Goal: Task Accomplishment & Management: Use online tool/utility

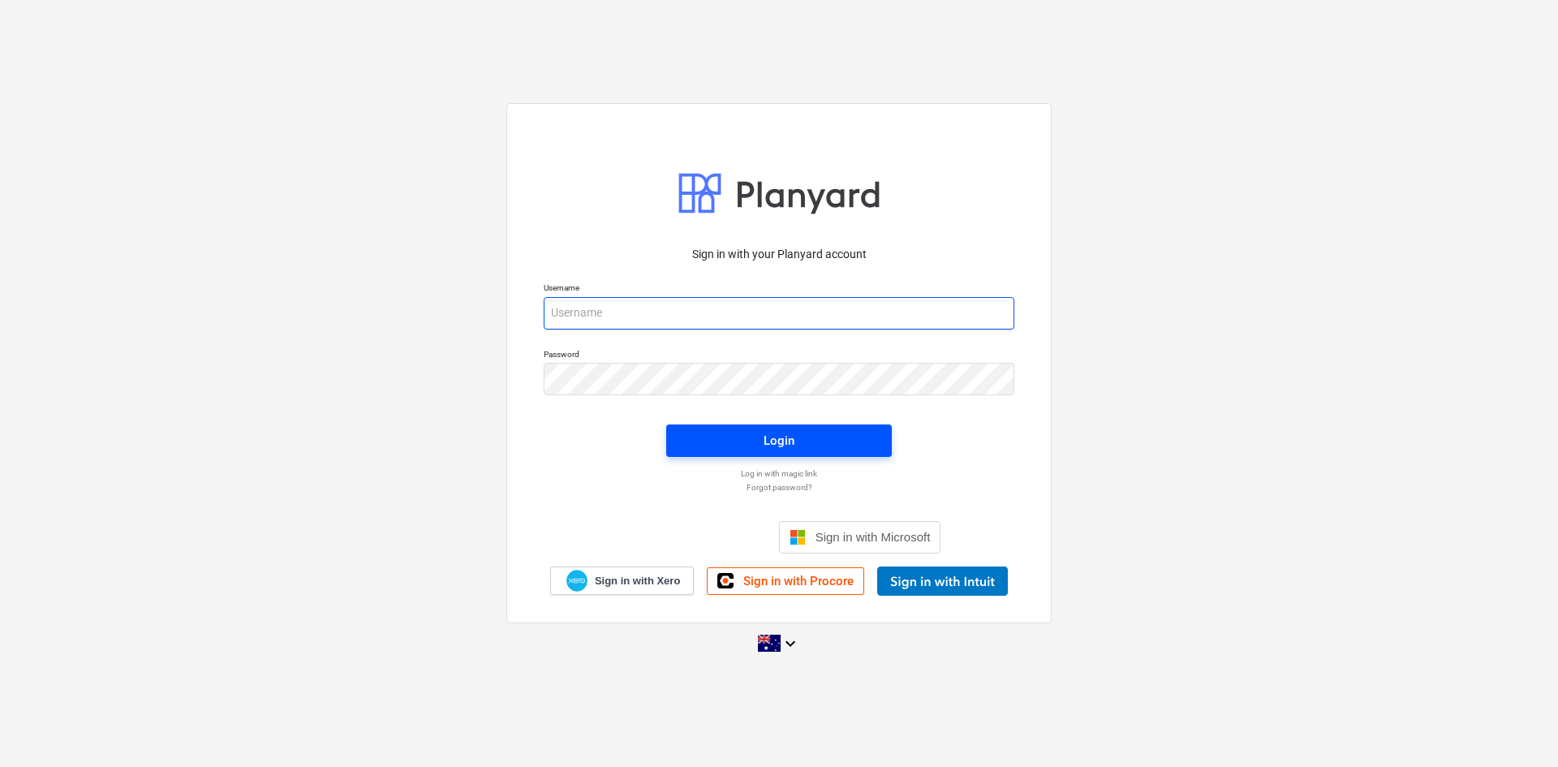
type input "[EMAIL_ADDRESS][DOMAIN_NAME]"
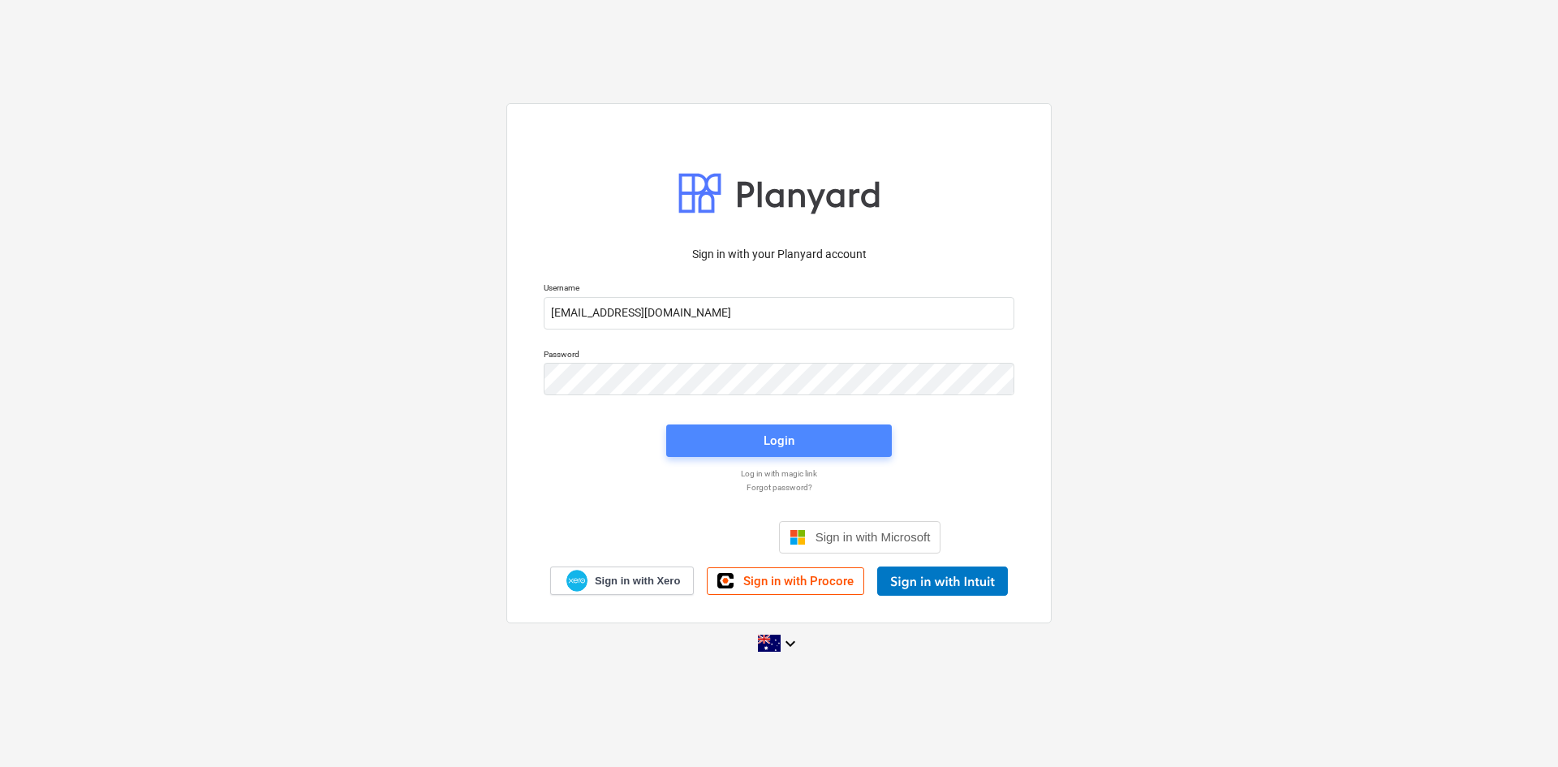
click at [712, 440] on span "Login" at bounding box center [779, 440] width 187 height 21
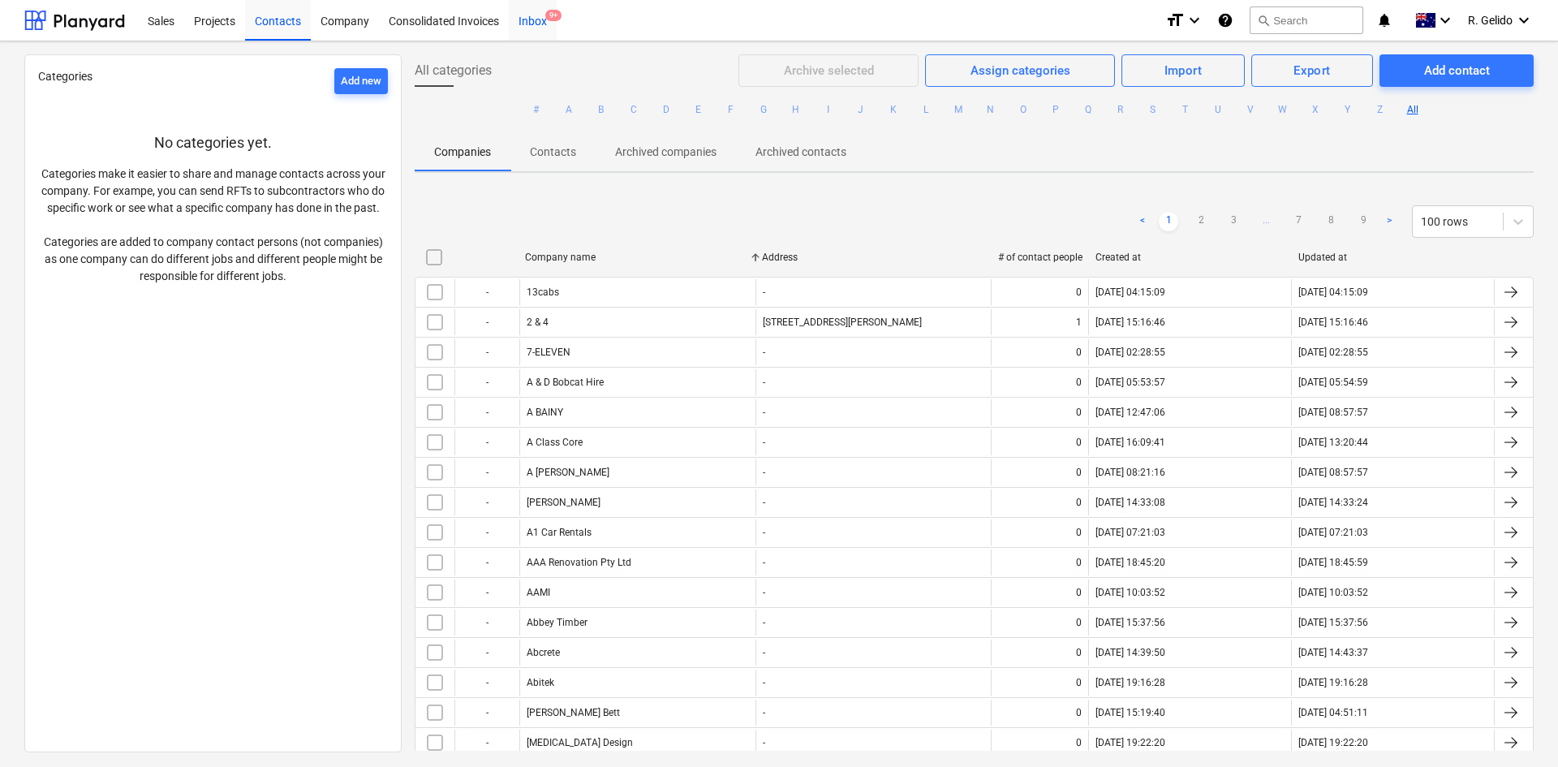
click at [534, 19] on div "Inbox 9+" at bounding box center [533, 19] width 48 height 41
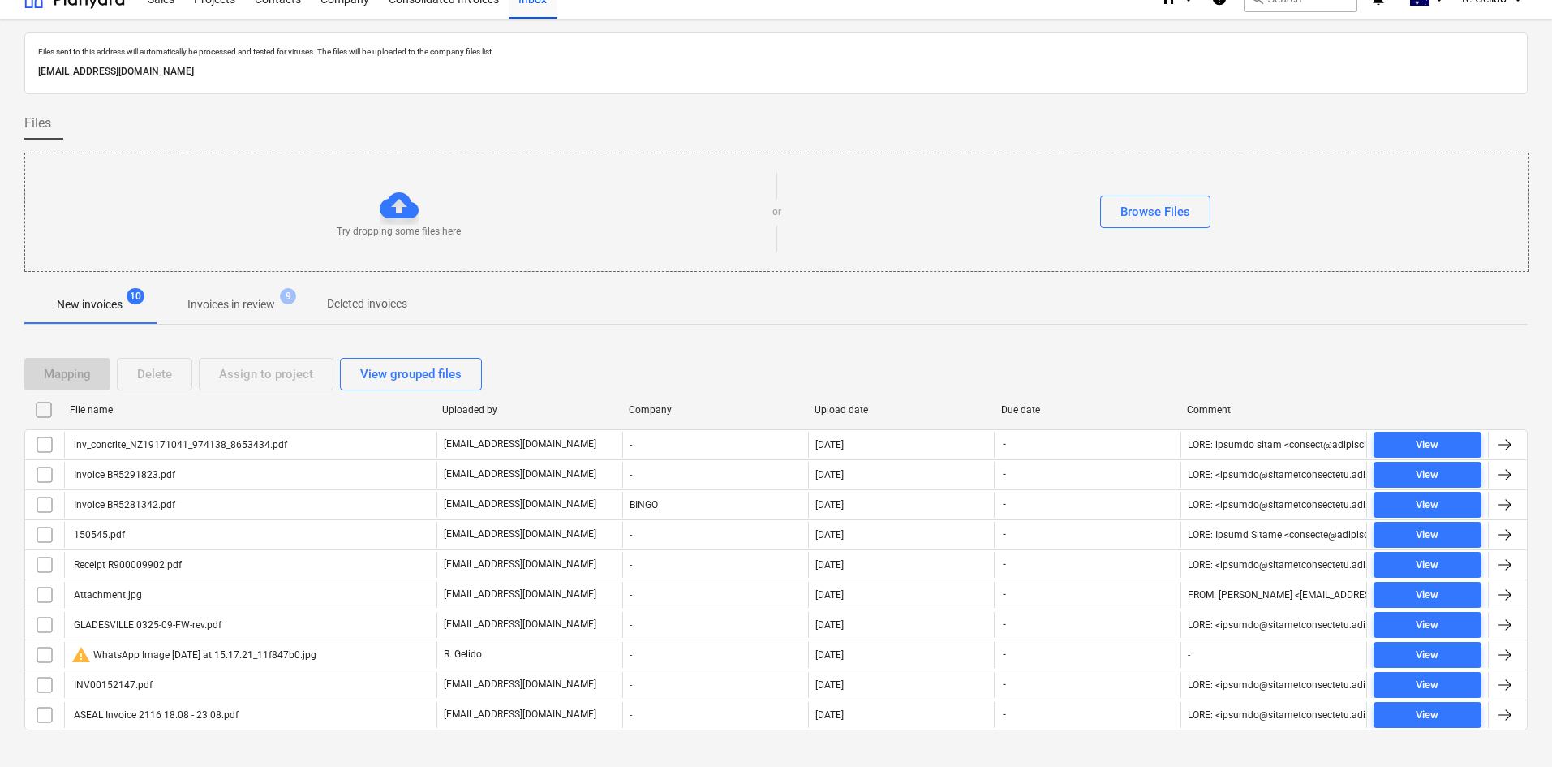
scroll to position [44, 0]
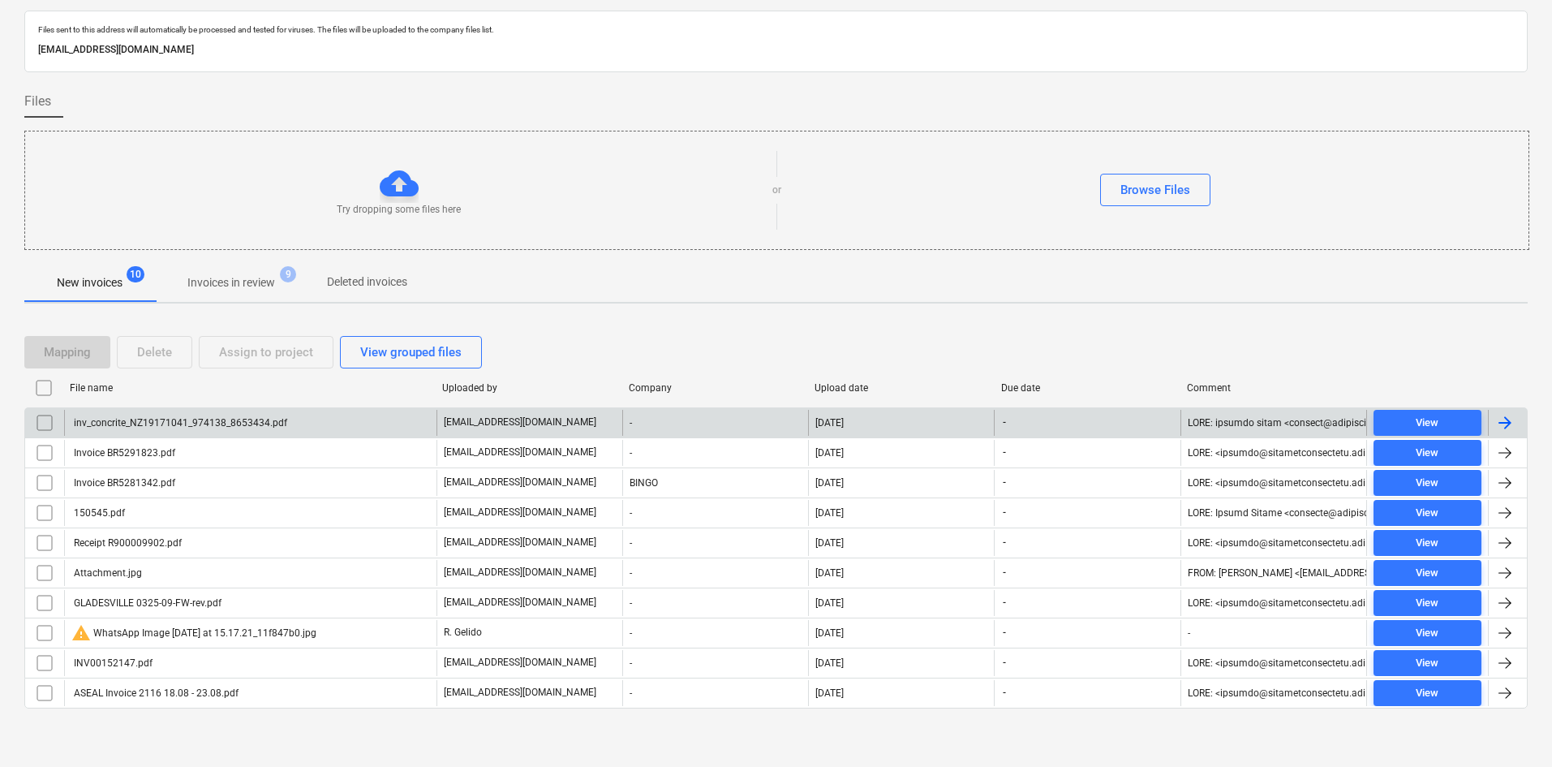
click at [264, 417] on div "inv_concrite_NZ19171041_974138_8653434.pdf" at bounding box center [179, 422] width 216 height 11
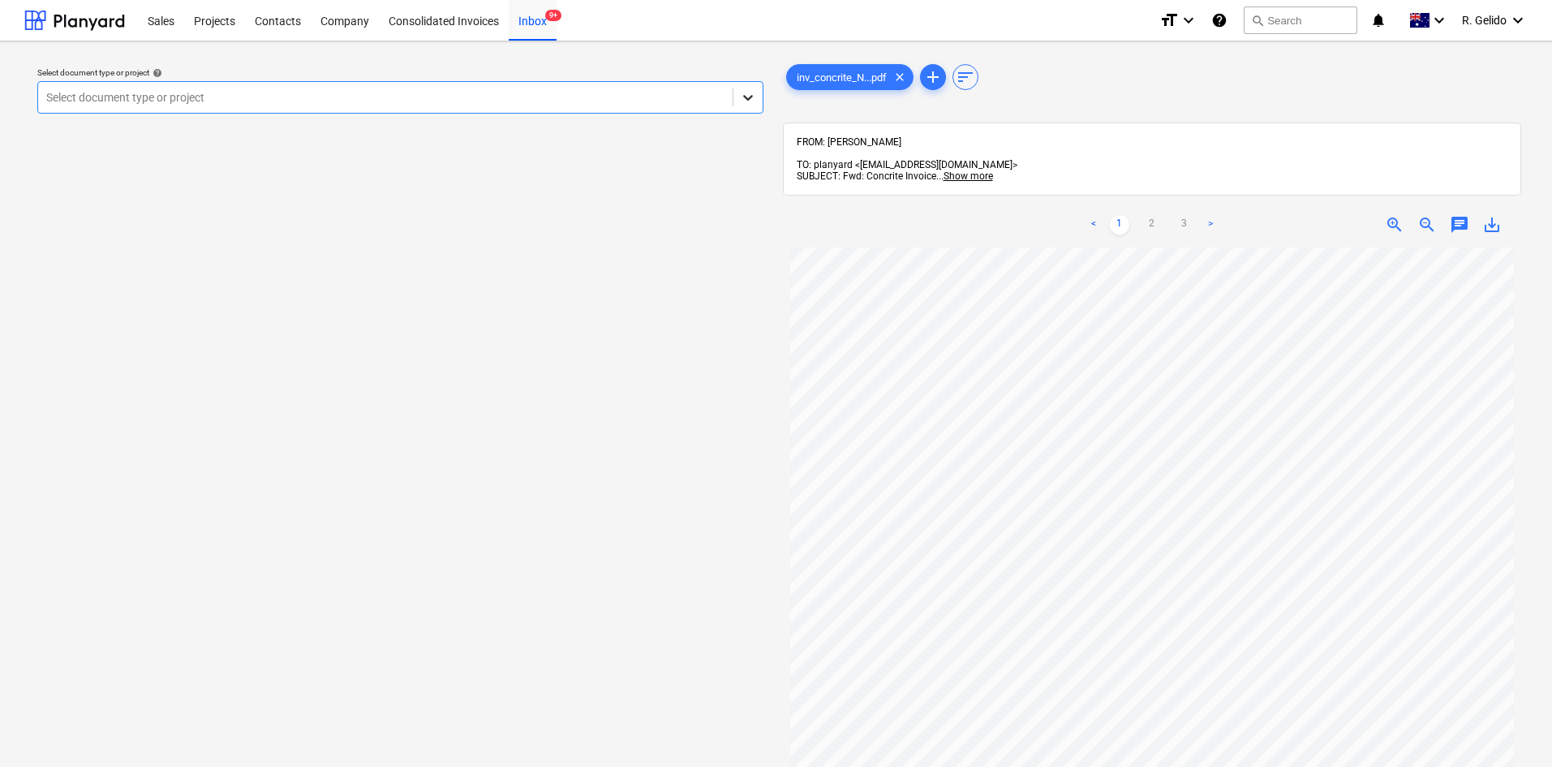
click at [744, 106] on div at bounding box center [748, 97] width 29 height 29
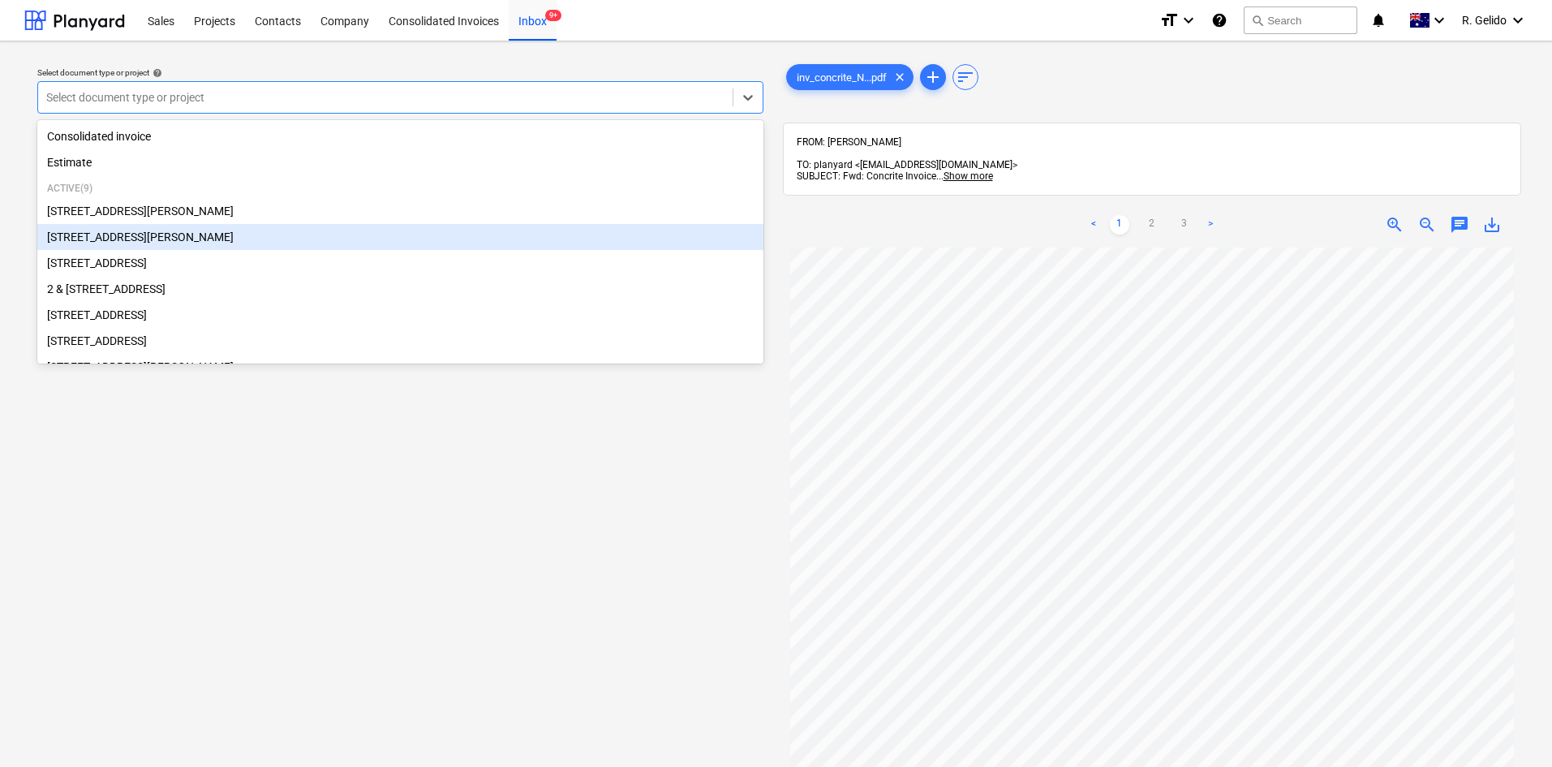
click at [275, 239] on div "[STREET_ADDRESS][PERSON_NAME]" at bounding box center [400, 237] width 726 height 26
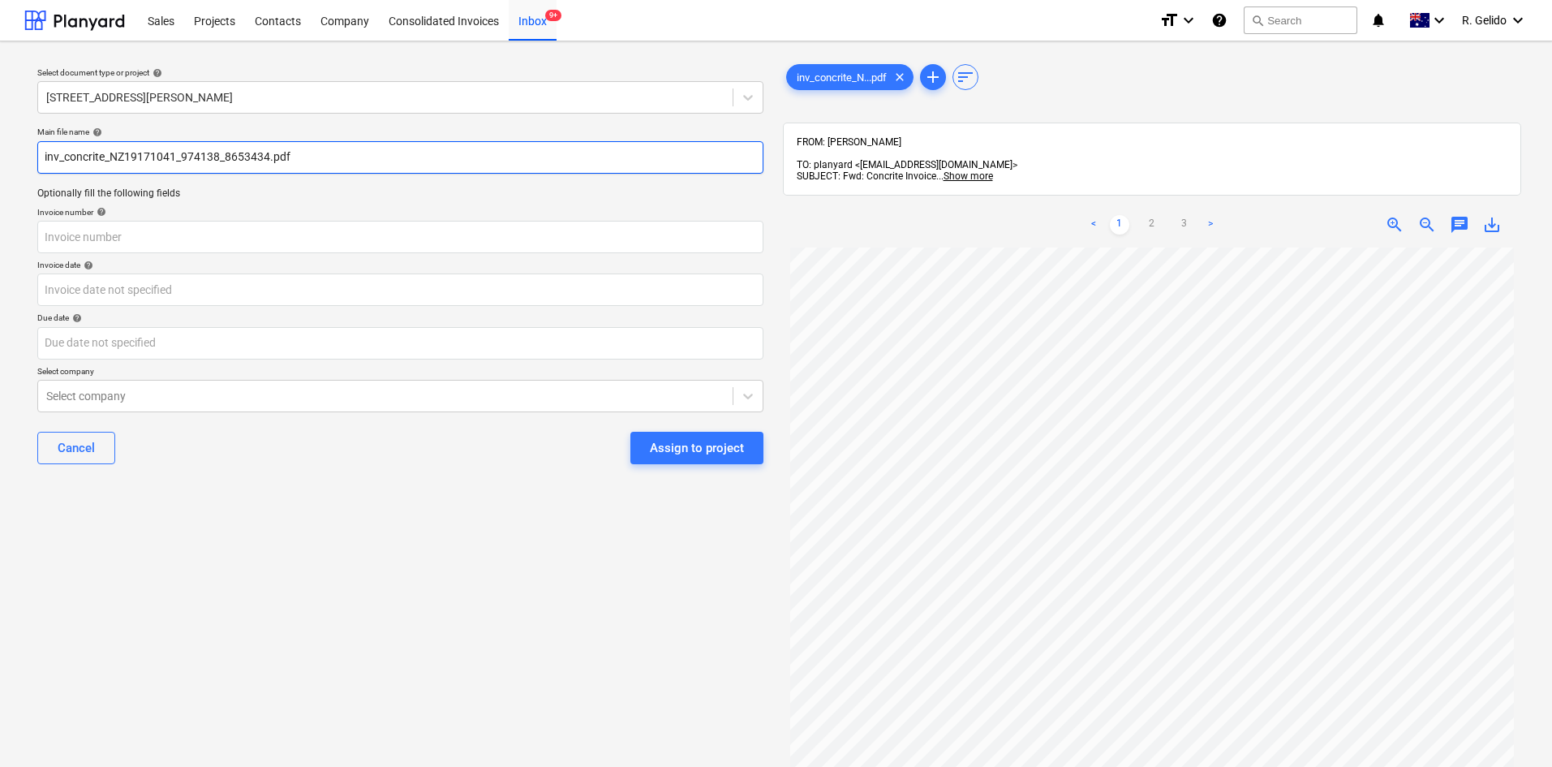
drag, startPoint x: 170, startPoint y: 153, endPoint x: 241, endPoint y: 153, distance: 71.4
click at [241, 153] on input "inv_concrite_NZ19171041_974138_8653434.pdf" at bounding box center [400, 157] width 726 height 32
drag, startPoint x: 264, startPoint y: 148, endPoint x: 180, endPoint y: 148, distance: 83.6
click at [180, 148] on input "inv_concrite_NZ19171041_974138_8653434.pdf" at bounding box center [400, 157] width 726 height 32
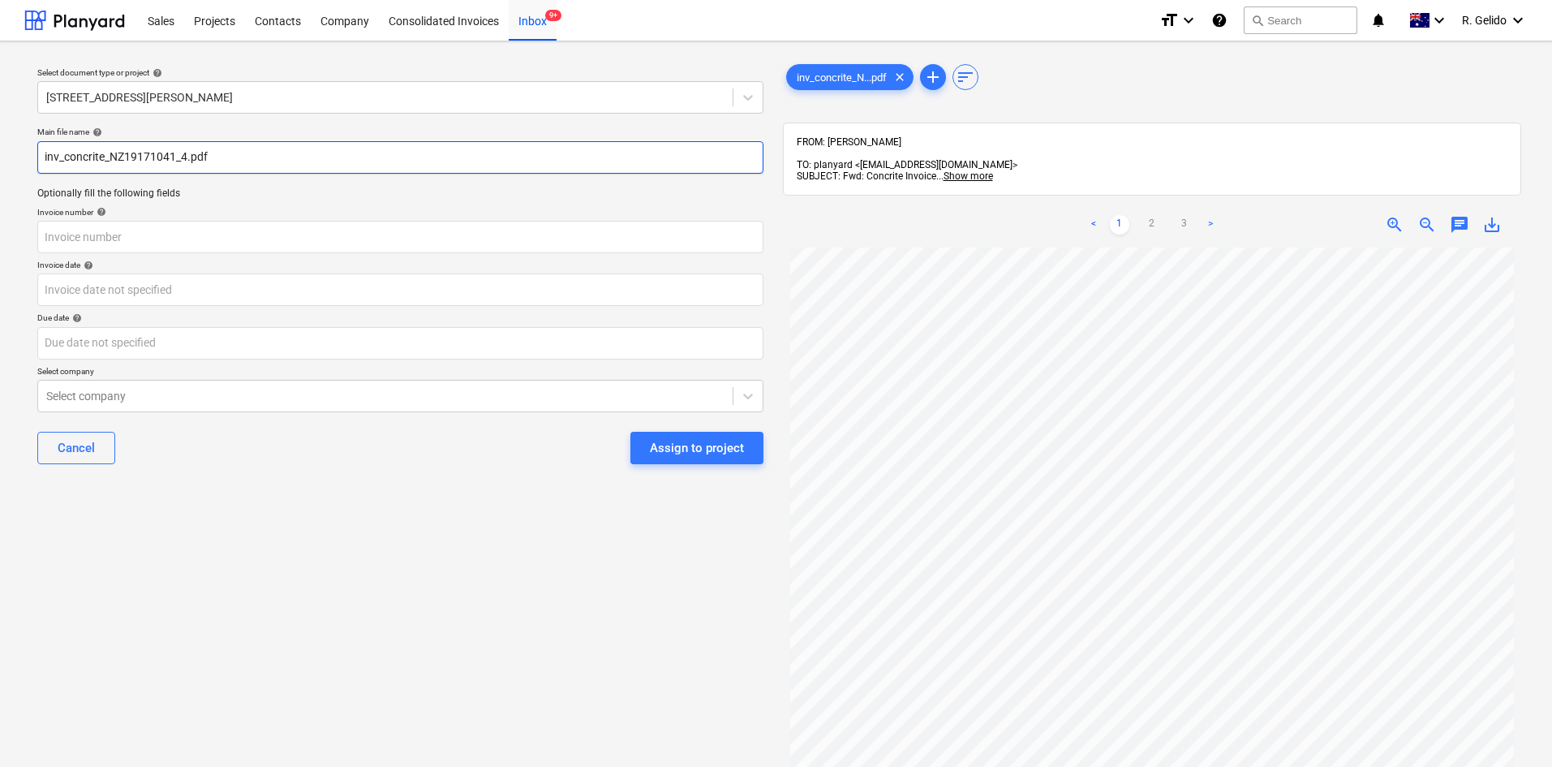
click at [188, 153] on input "inv_concrite_NZ19171041_4.pdf" at bounding box center [400, 157] width 726 height 32
click at [42, 149] on input "inv_concrite_NZ19171041.pdf" at bounding box center [400, 157] width 726 height 32
drag, startPoint x: 66, startPoint y: 157, endPoint x: 0, endPoint y: 80, distance: 101.9
click at [0, 83] on div "Select document type or project help [STREET_ADDRESS][PERSON_NAME] file name he…" at bounding box center [776, 514] width 1552 height 947
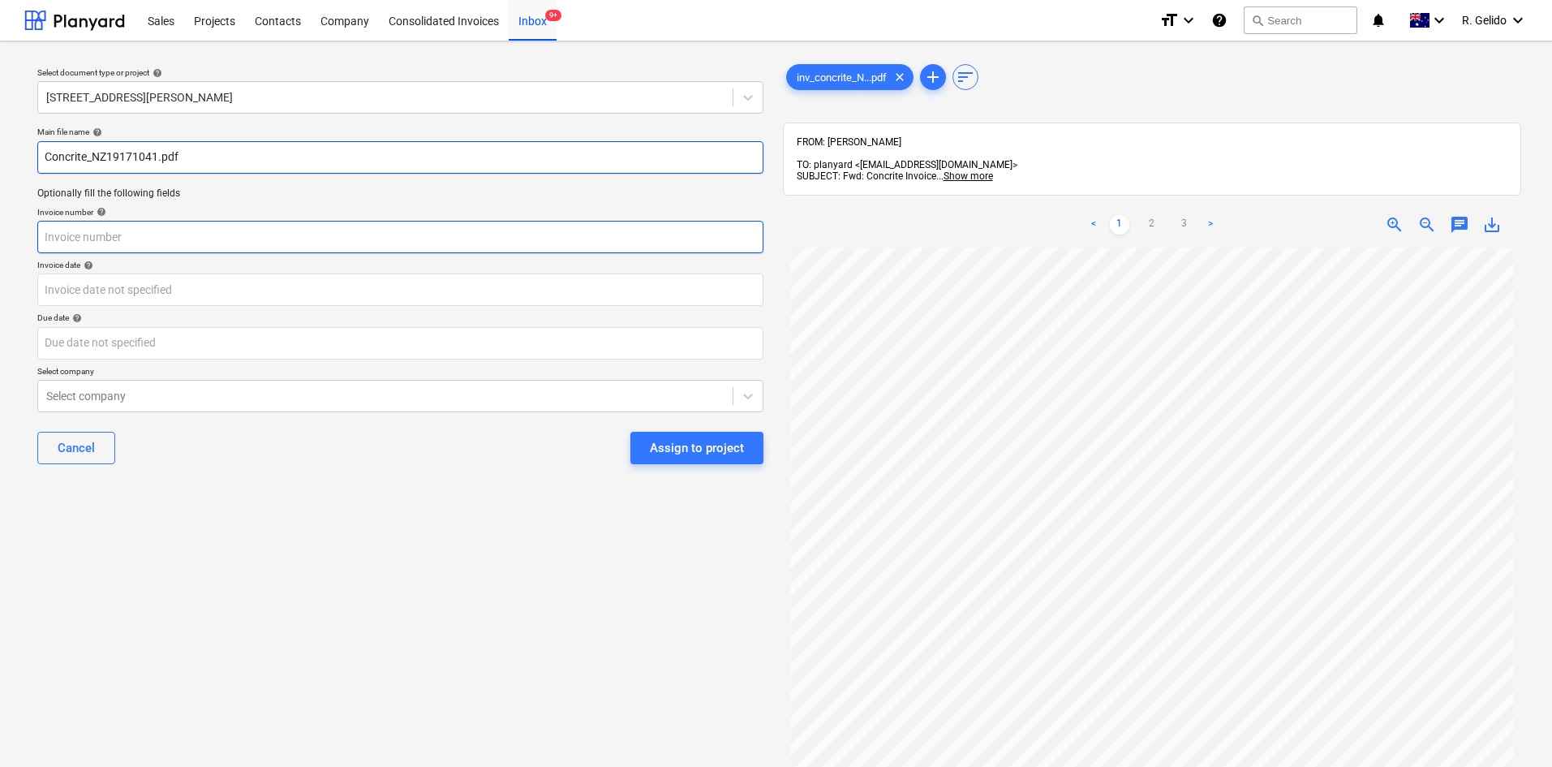
type input "Concrite_NZ19171041.pdf"
click at [106, 230] on input "text" at bounding box center [400, 237] width 726 height 32
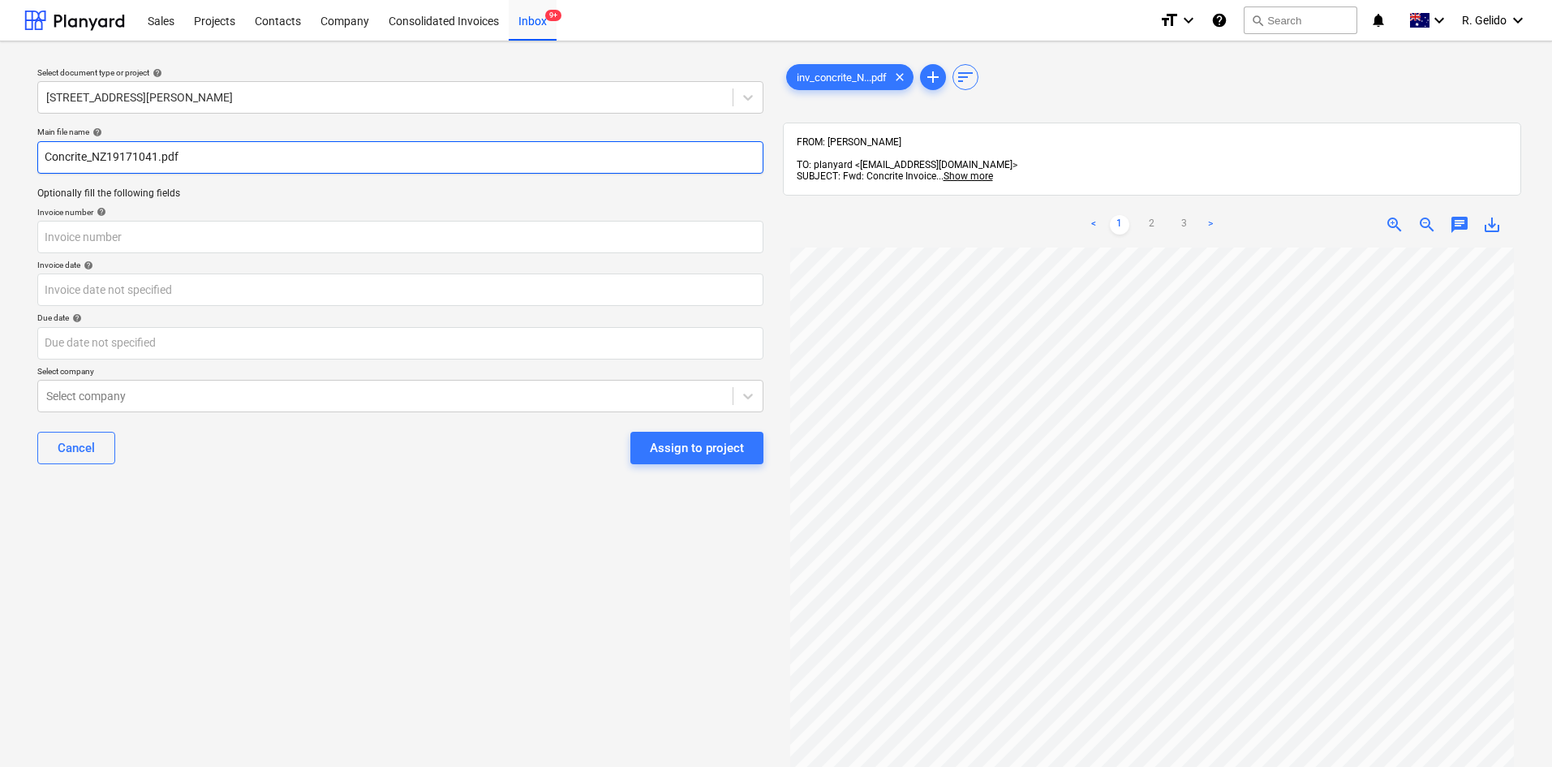
click at [132, 161] on input "Concrite_NZ19171041.pdf" at bounding box center [400, 157] width 726 height 32
click at [132, 164] on input "Concrite_NZ19171041.pdf" at bounding box center [400, 157] width 726 height 32
click at [114, 164] on input "Concrite_NZ19171041.pdf" at bounding box center [400, 157] width 726 height 32
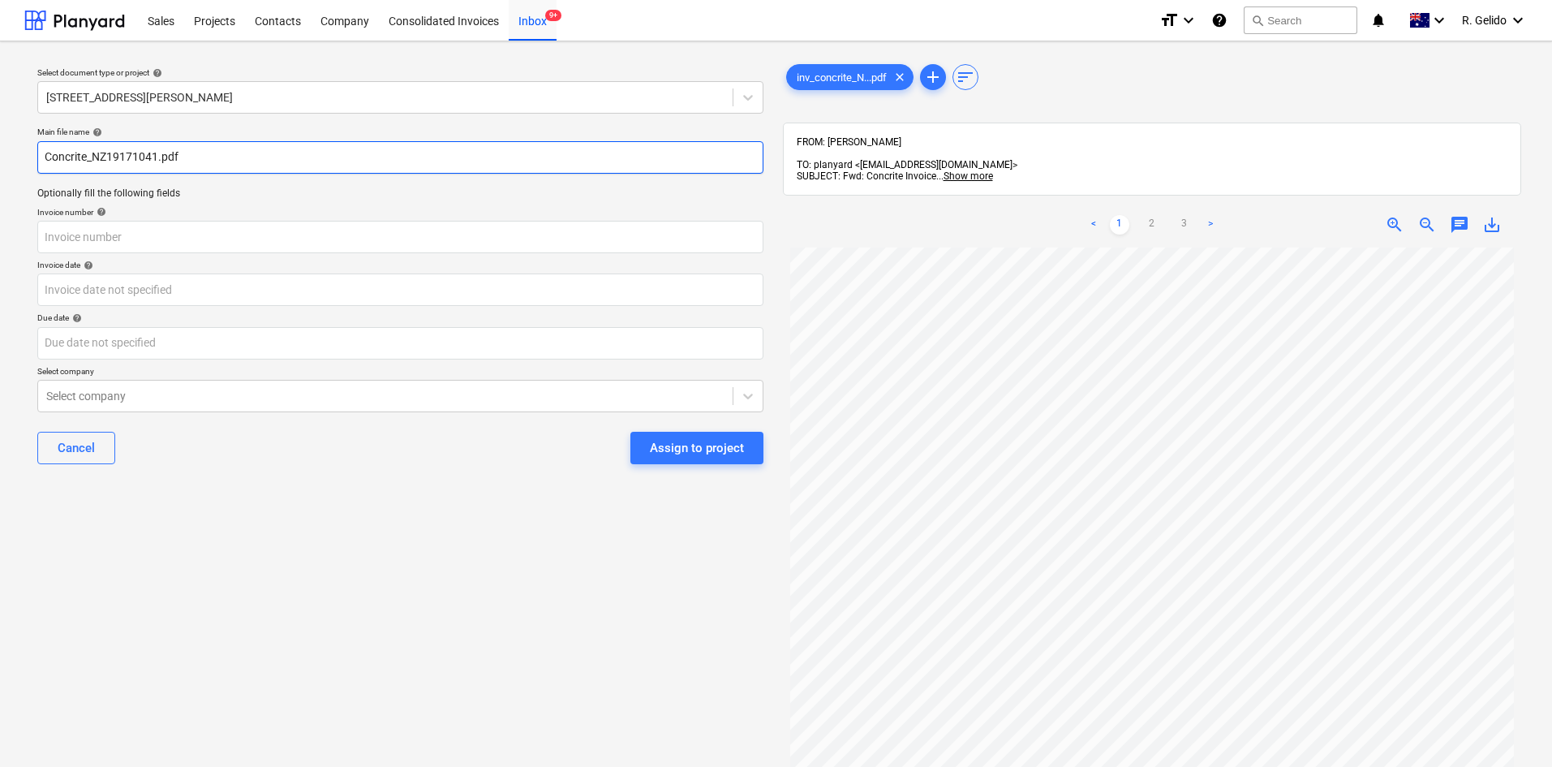
drag, startPoint x: 94, startPoint y: 147, endPoint x: 156, endPoint y: 153, distance: 62.0
click at [156, 153] on input "Concrite_NZ19171041.pdf" at bounding box center [400, 157] width 726 height 32
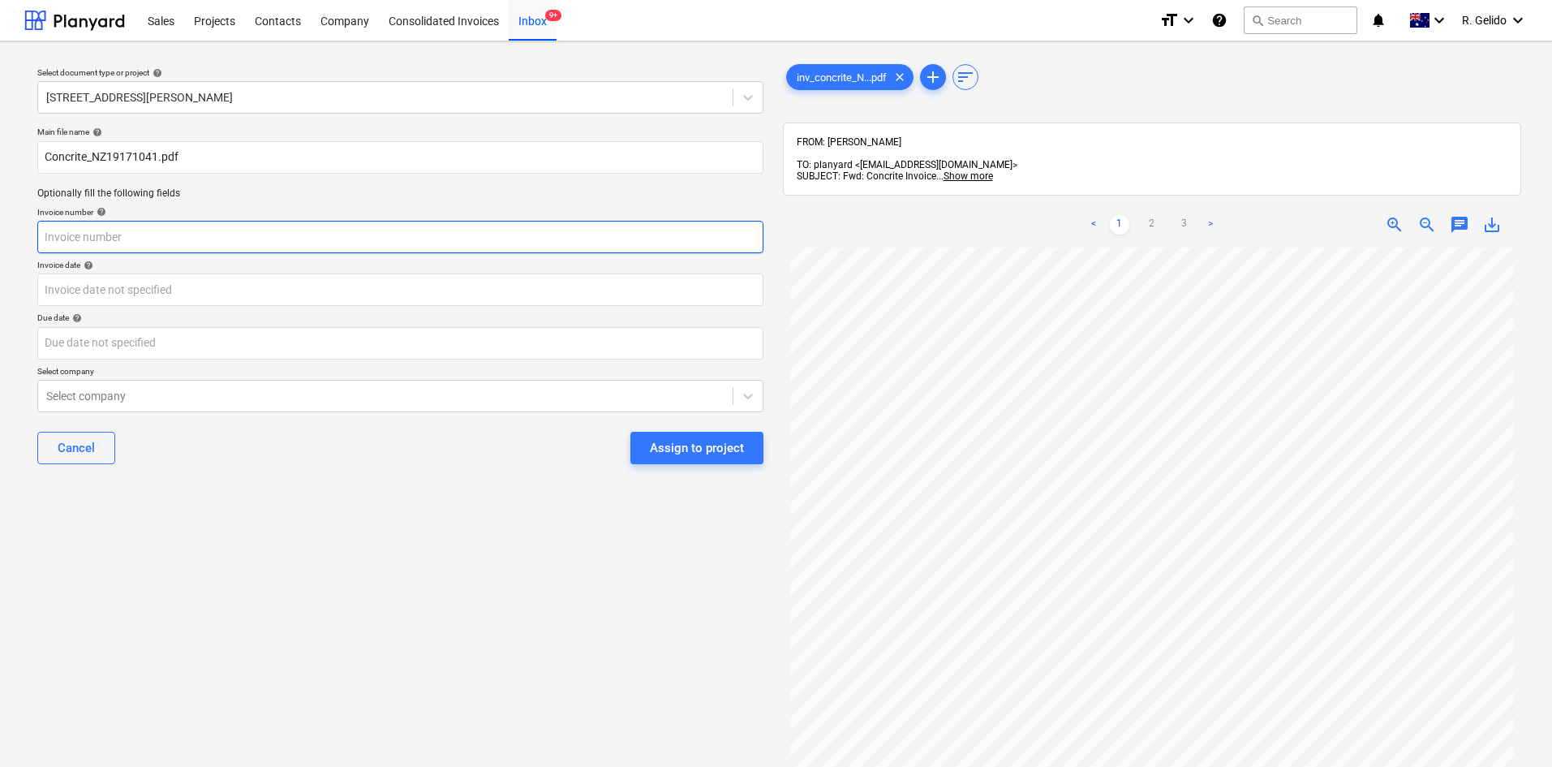
click at [94, 238] on input "text" at bounding box center [400, 237] width 726 height 32
paste input "NZ19171041"
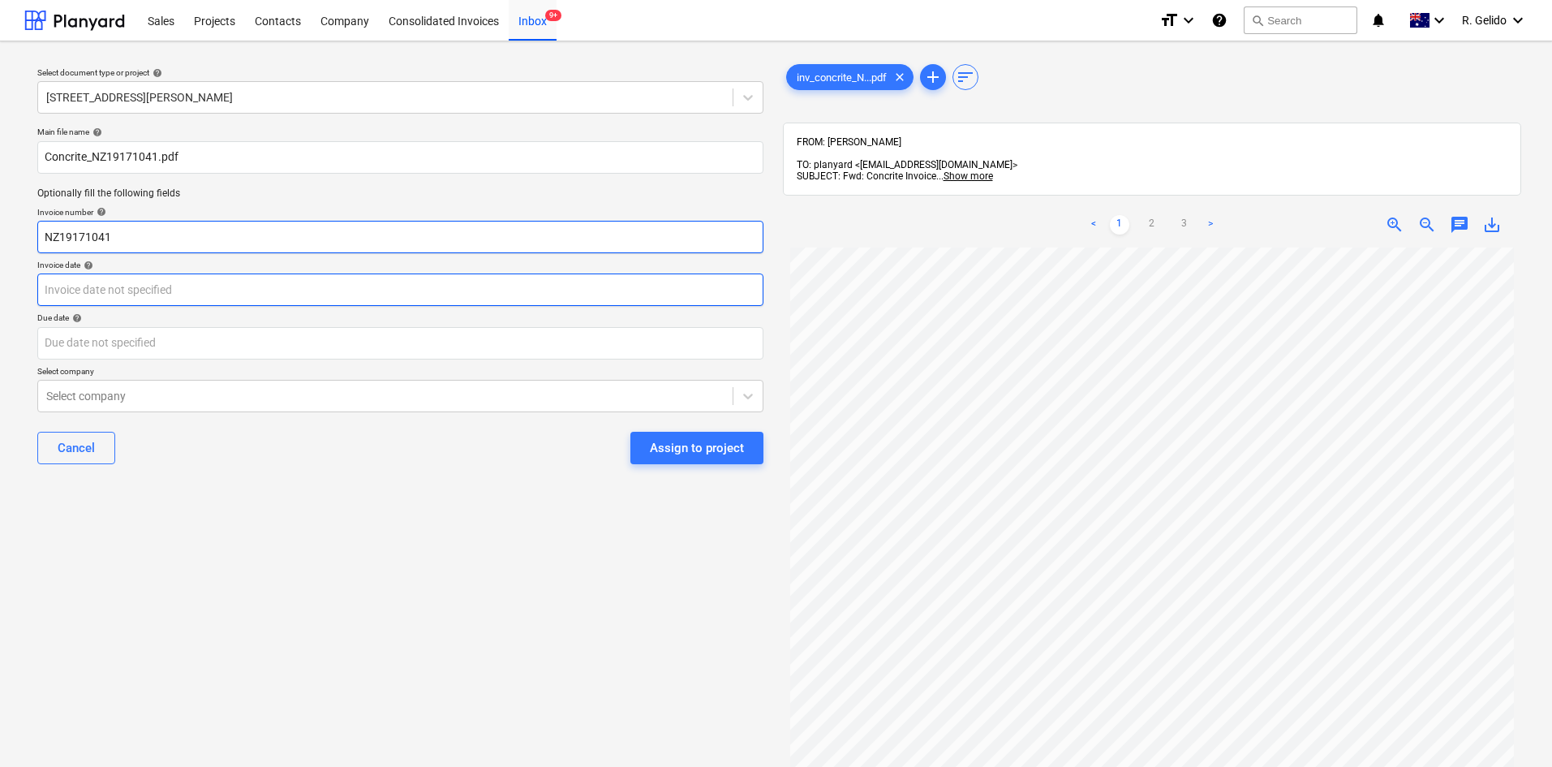
type input "NZ19171041"
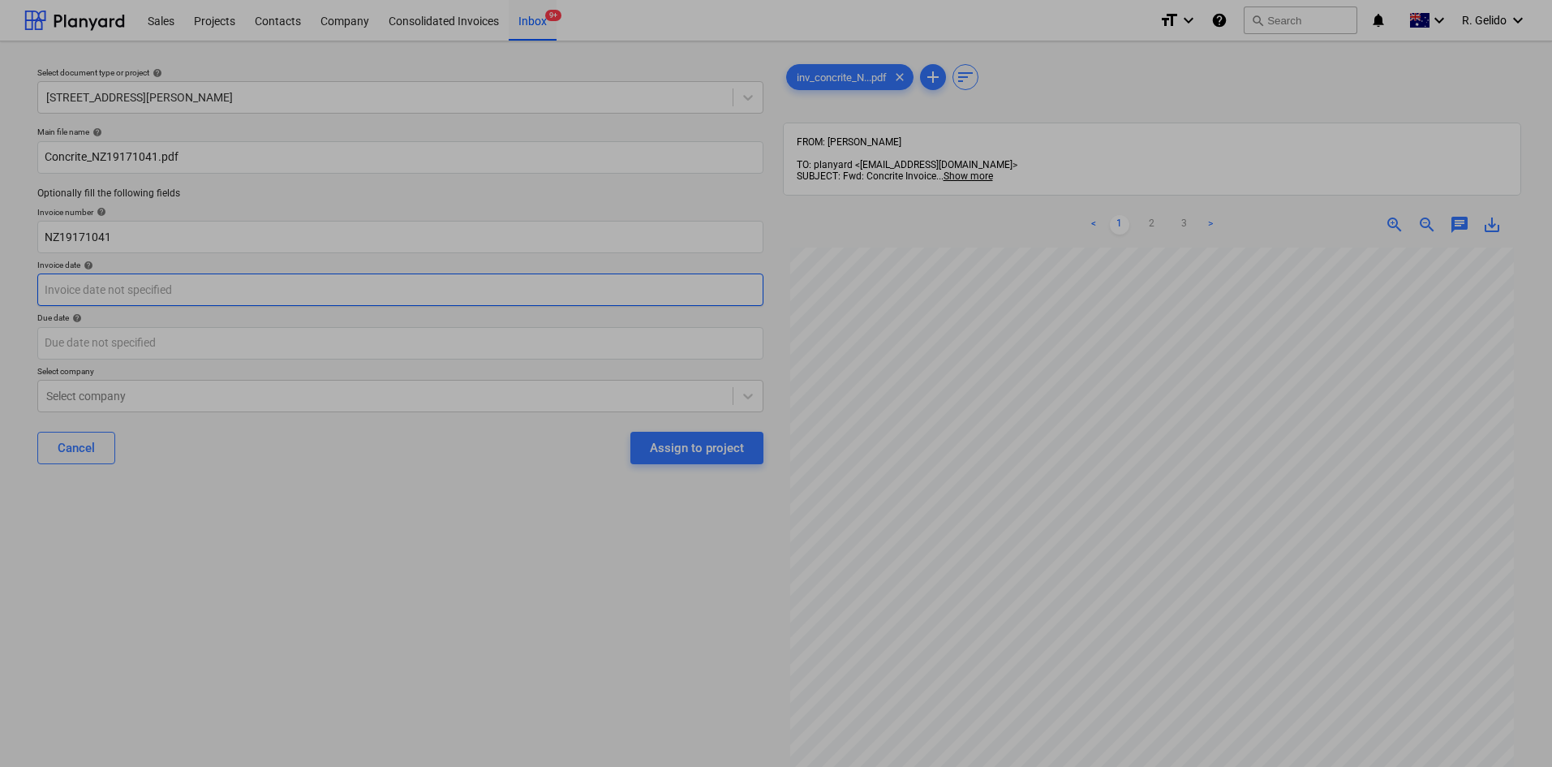
click at [110, 293] on body "Sales Projects Contacts Company Consolidated Invoices Inbox 9+ format_size keyb…" at bounding box center [776, 383] width 1552 height 767
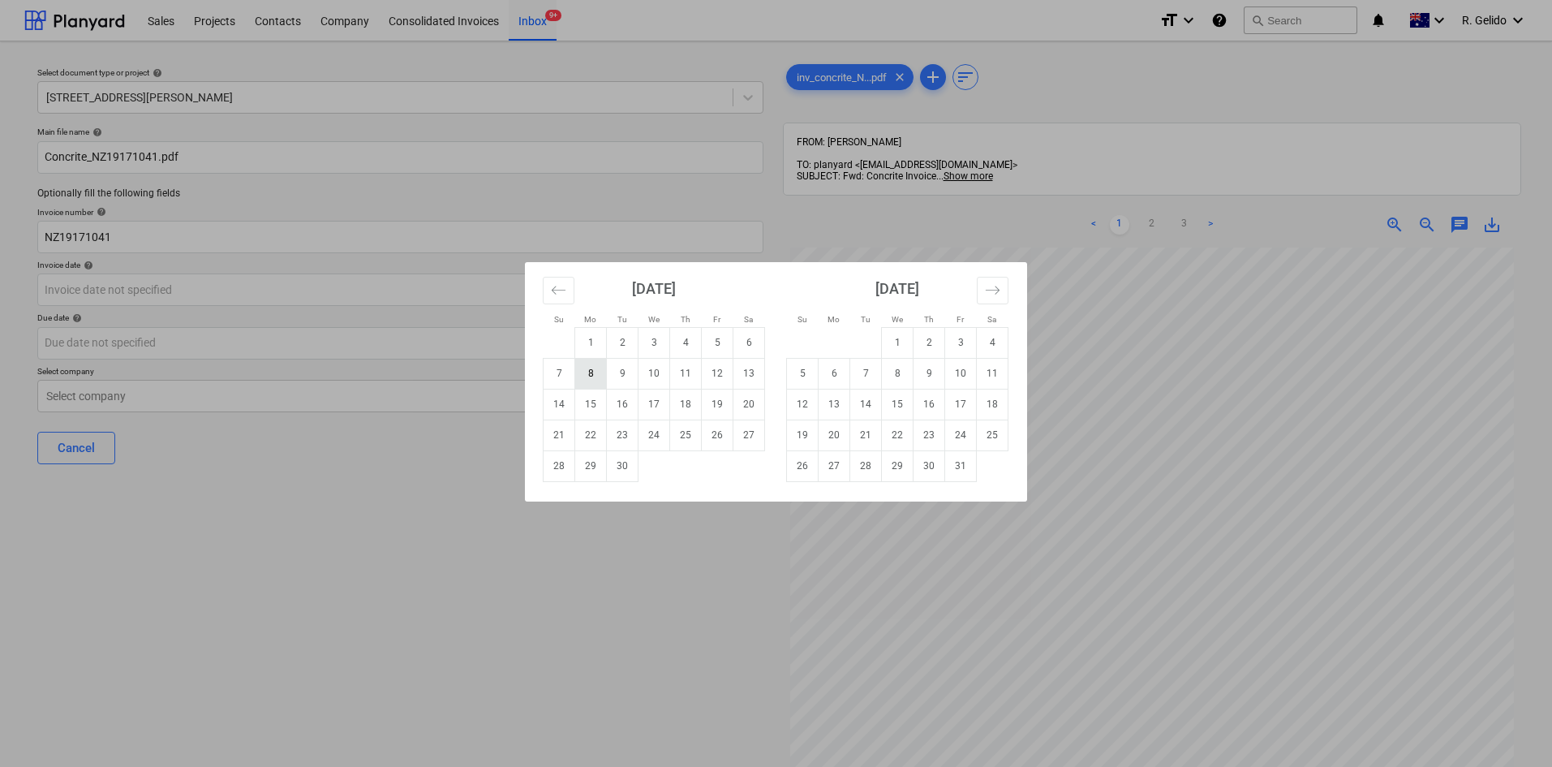
click at [600, 375] on td "8" at bounding box center [591, 373] width 32 height 31
type input "[DATE]"
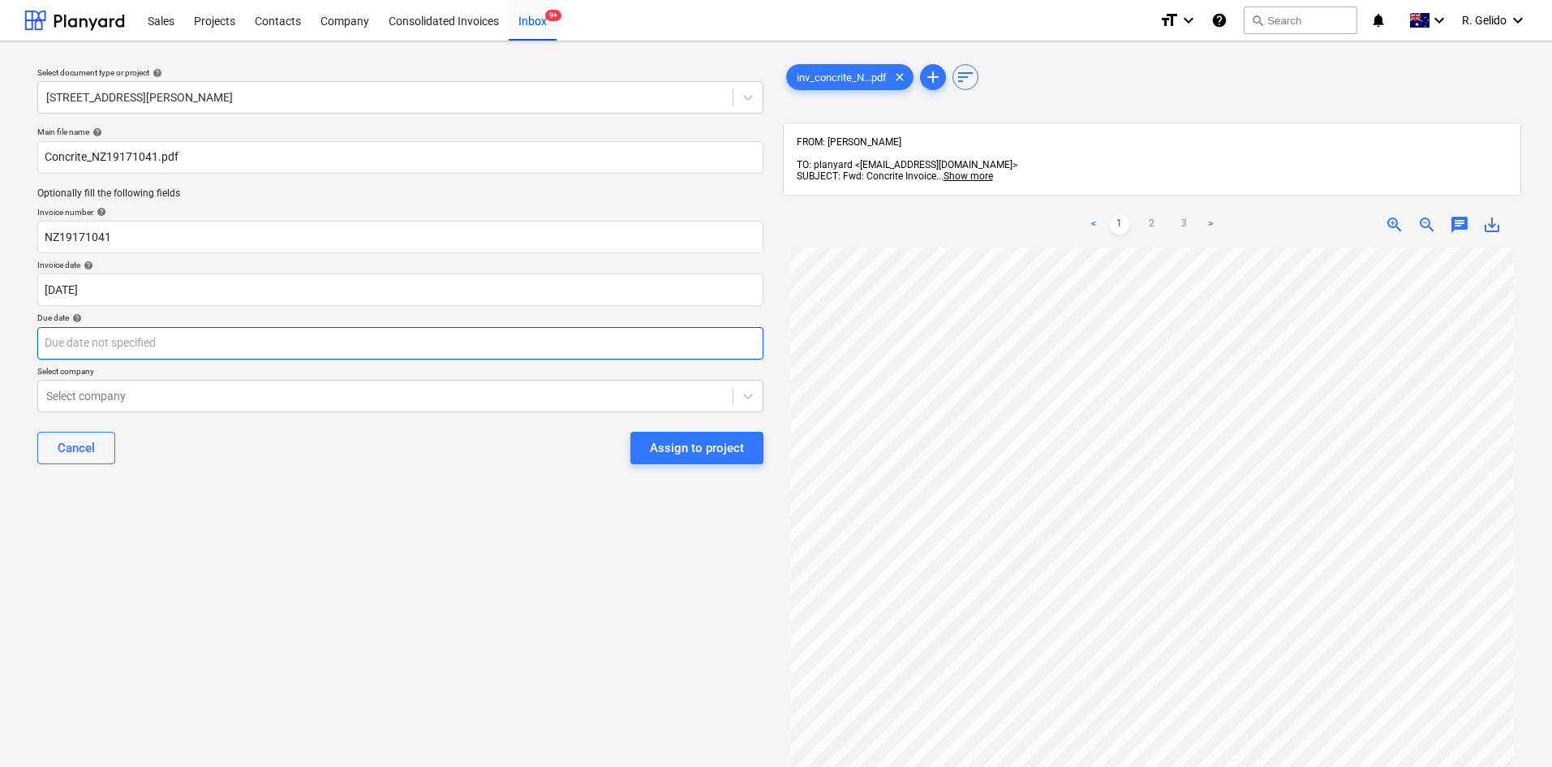
click at [118, 335] on body "Sales Projects Contacts Company Consolidated Invoices Inbox 9+ format_size keyb…" at bounding box center [776, 383] width 1552 height 767
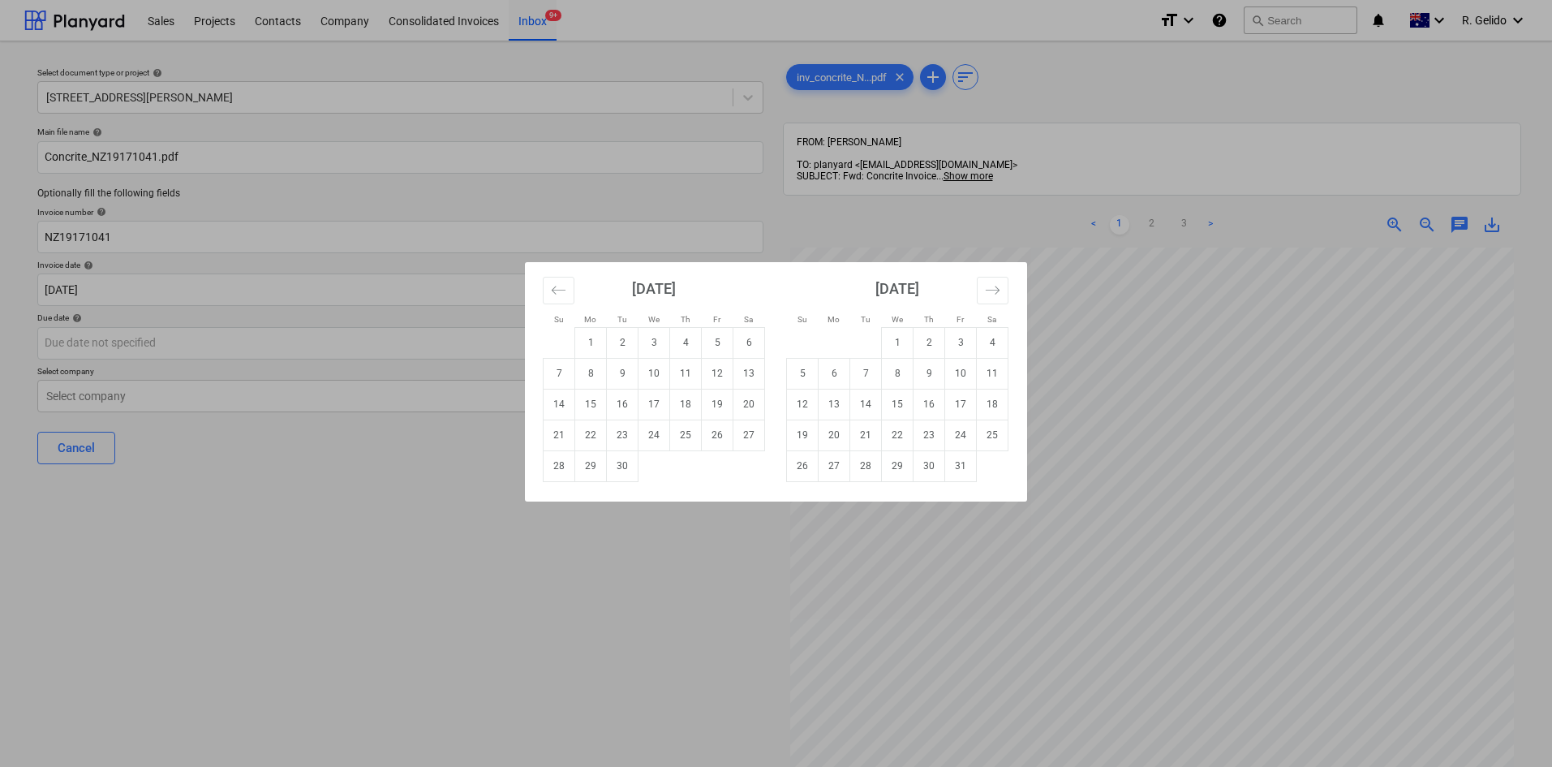
click at [831, 594] on div "Su Mo Tu We Th Fr Sa Su Mo Tu We Th Fr Sa [DATE] 1 2 3 4 5 6 7 8 9 10 11 12 13 …" at bounding box center [776, 383] width 1552 height 767
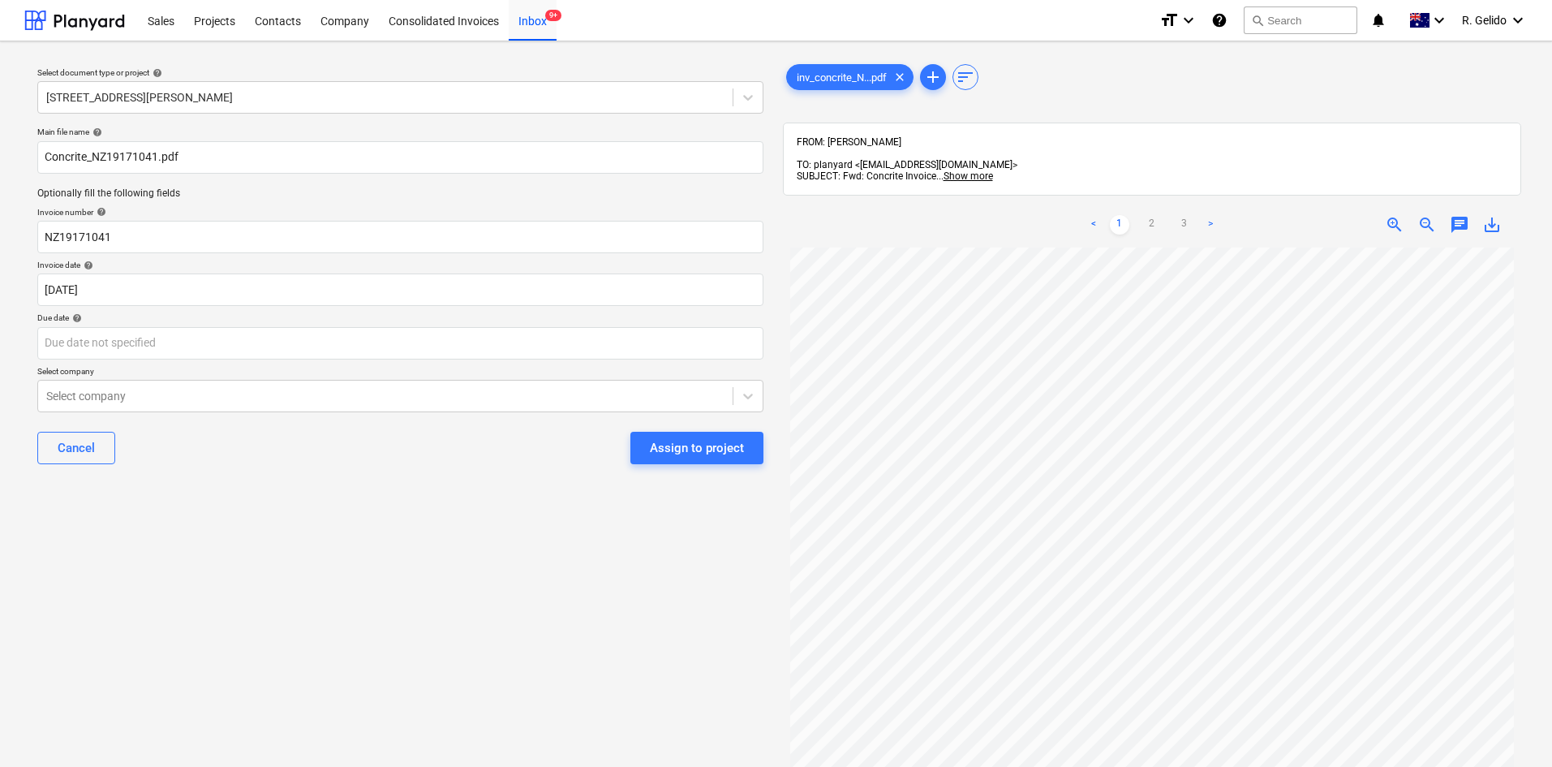
scroll to position [63, 0]
click at [234, 339] on body "Sales Projects Contacts Company Consolidated Invoices Inbox 9+ format_size keyb…" at bounding box center [776, 383] width 1552 height 767
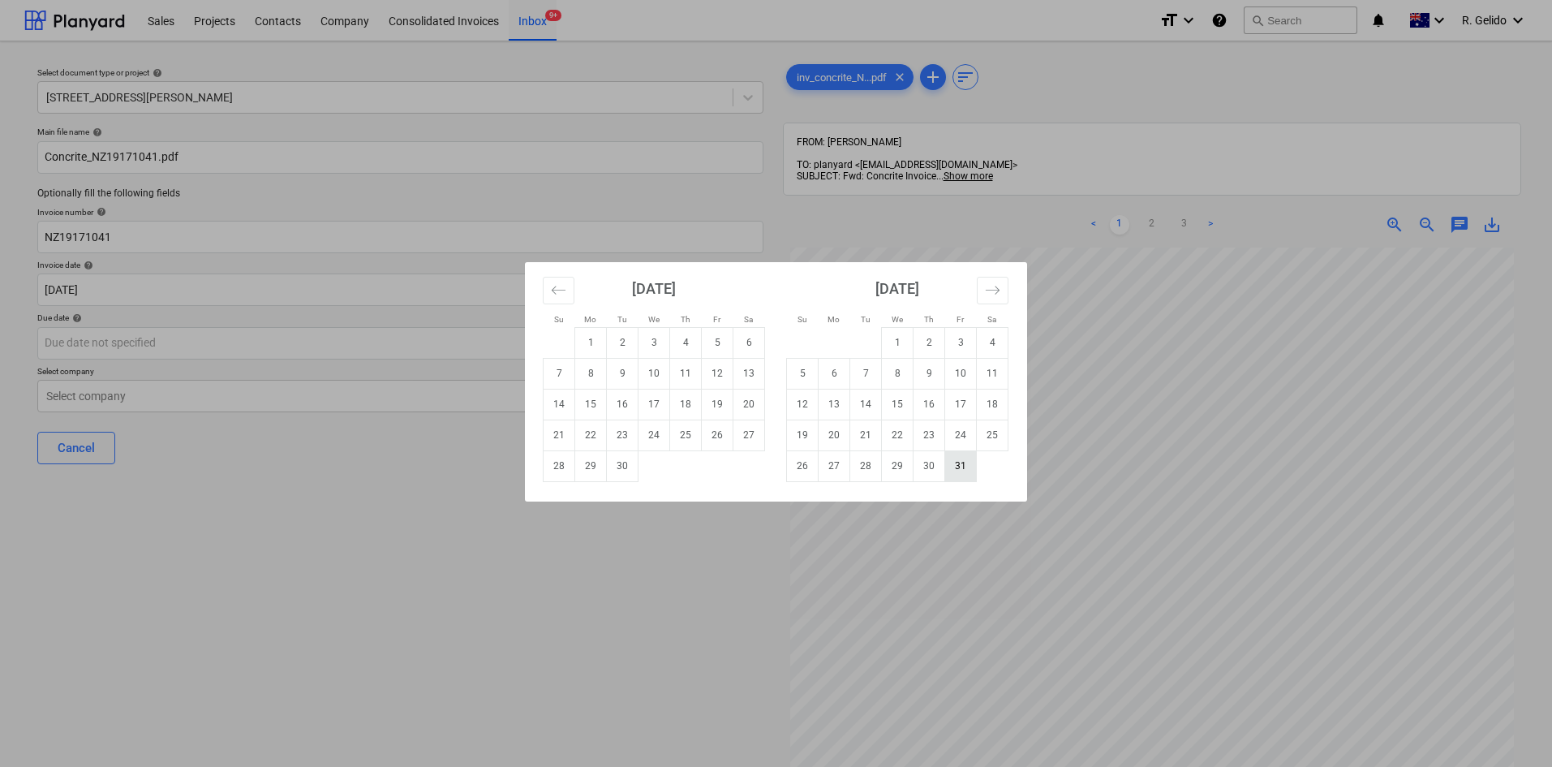
click at [952, 471] on td "31" at bounding box center [961, 465] width 32 height 31
type input "[DATE]"
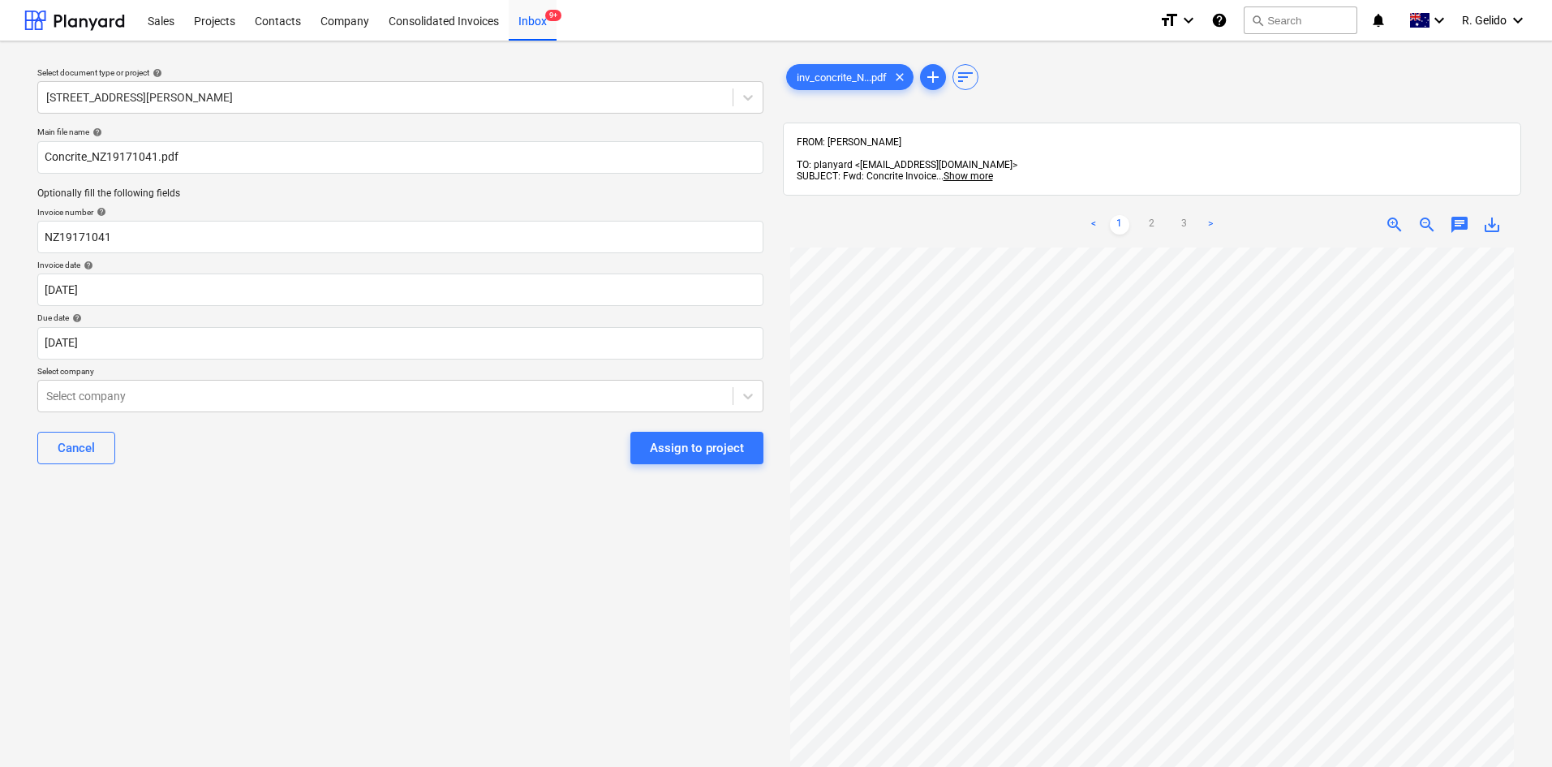
scroll to position [0, 0]
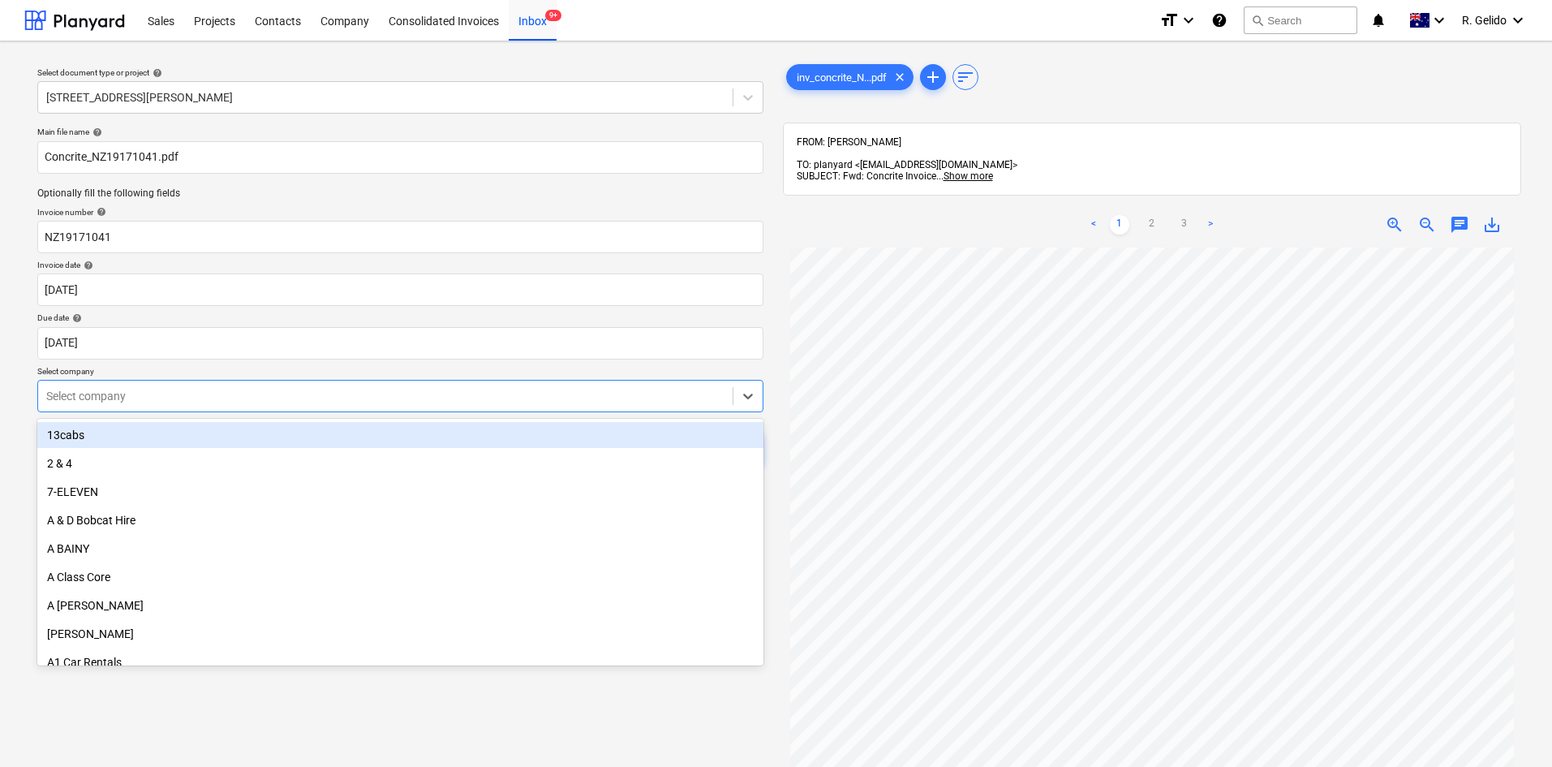
click at [262, 391] on div at bounding box center [385, 396] width 678 height 16
type input "concri"
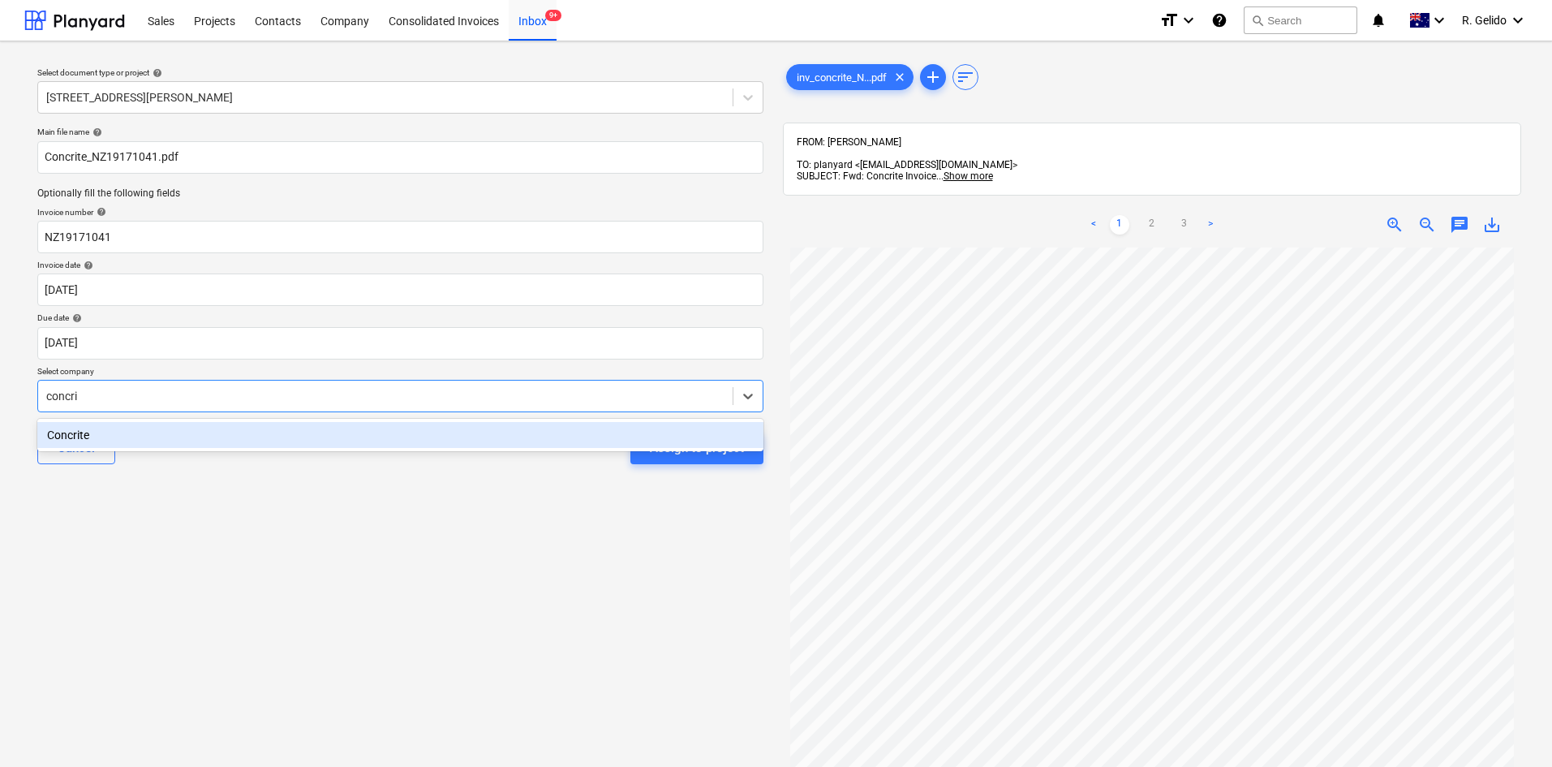
click at [147, 437] on div "Concrite" at bounding box center [400, 435] width 726 height 26
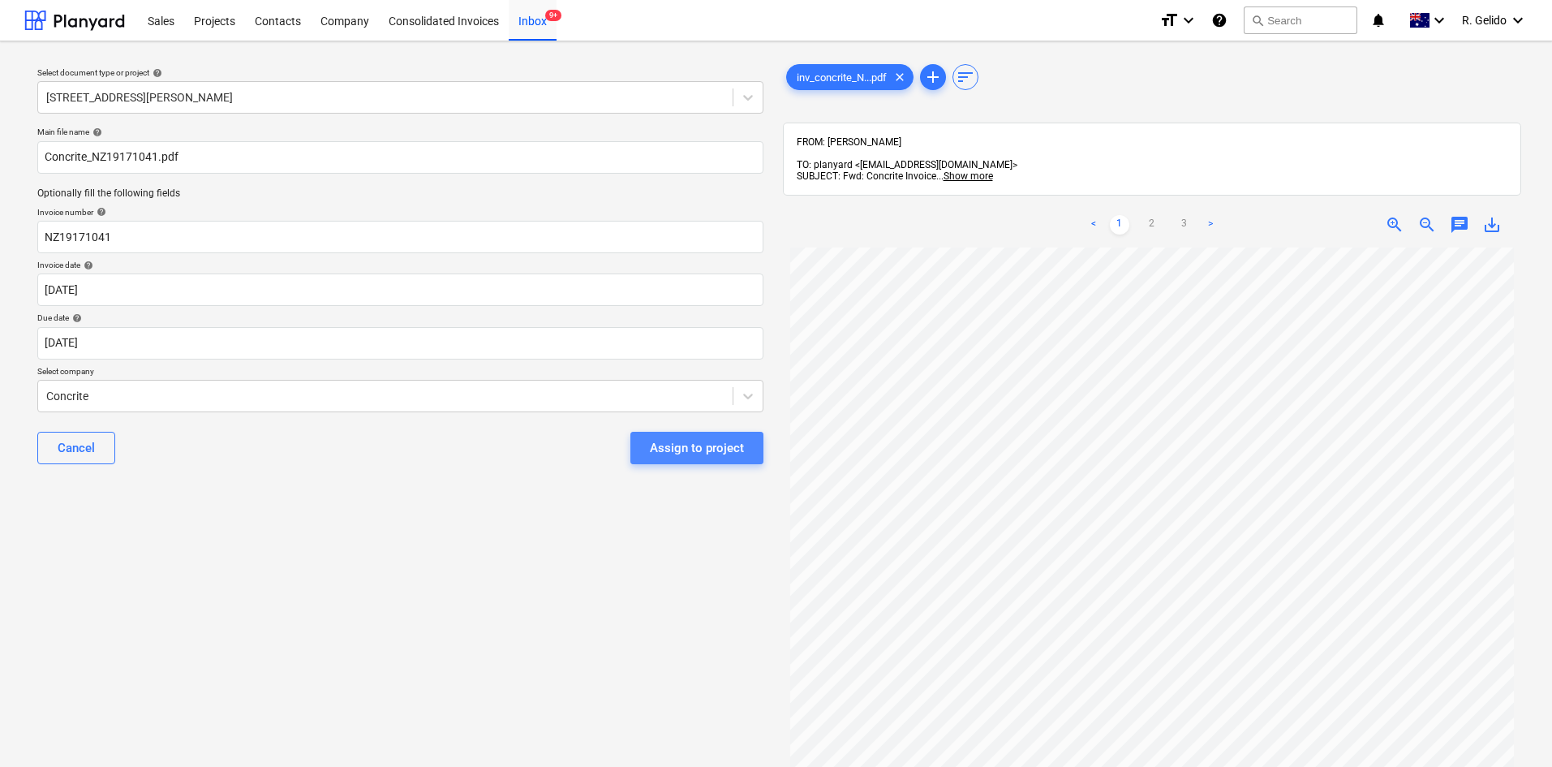
click at [715, 448] on div "Assign to project" at bounding box center [697, 447] width 94 height 21
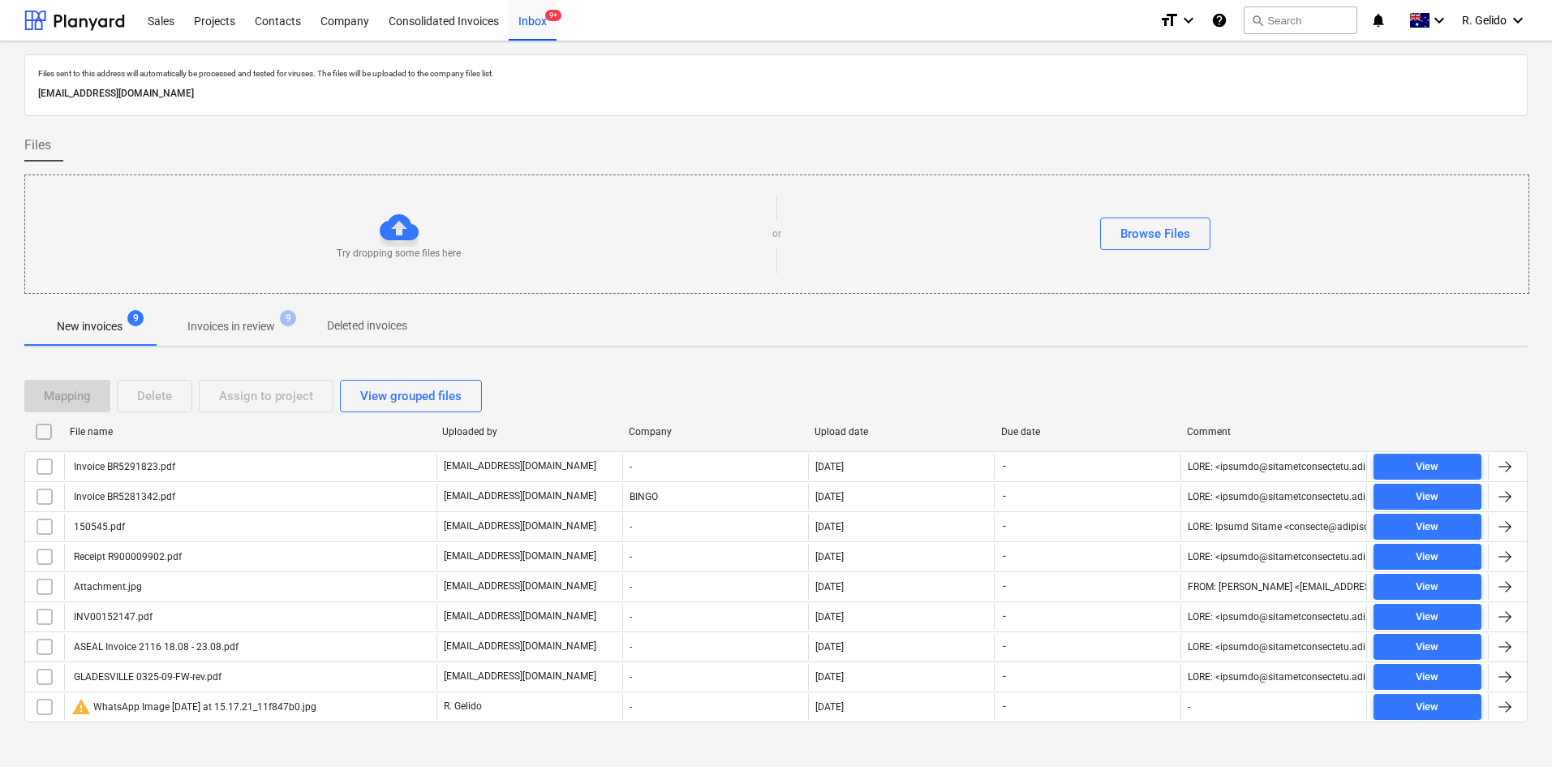
click at [857, 431] on div "Upload date" at bounding box center [902, 431] width 174 height 11
checkbox input "false"
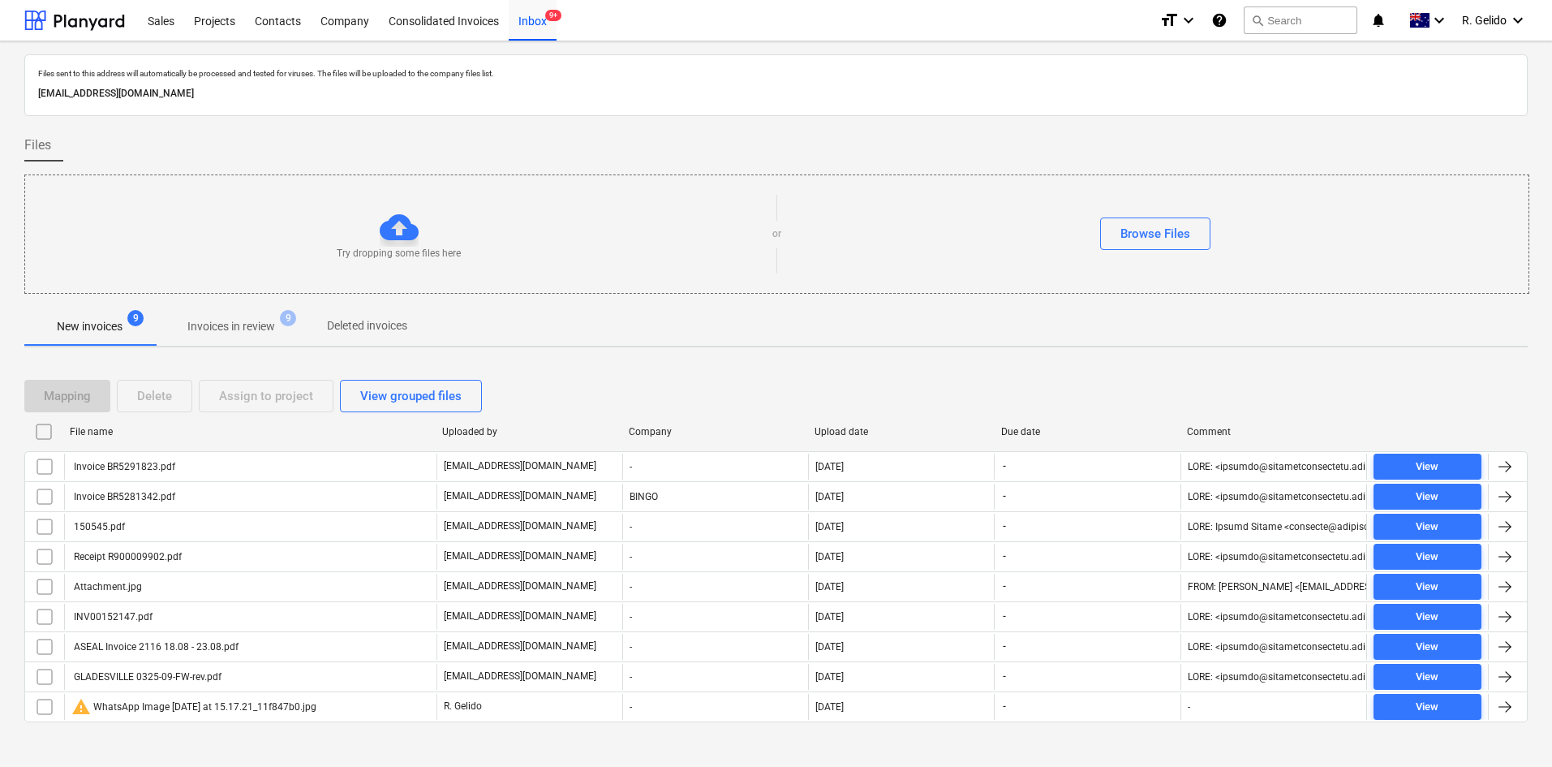
checkbox input "false"
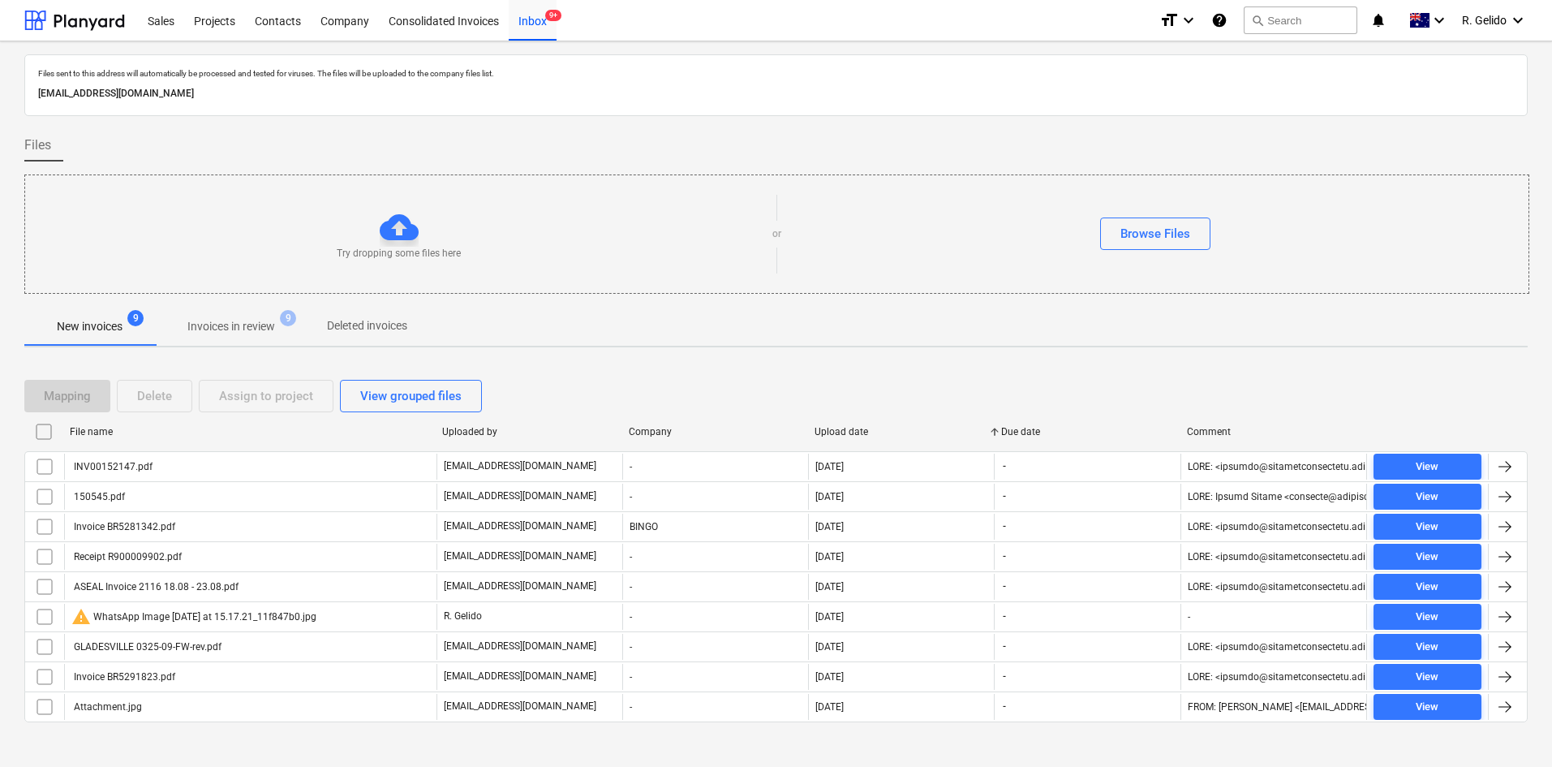
click at [857, 431] on div "Upload date" at bounding box center [902, 431] width 174 height 11
checkbox input "false"
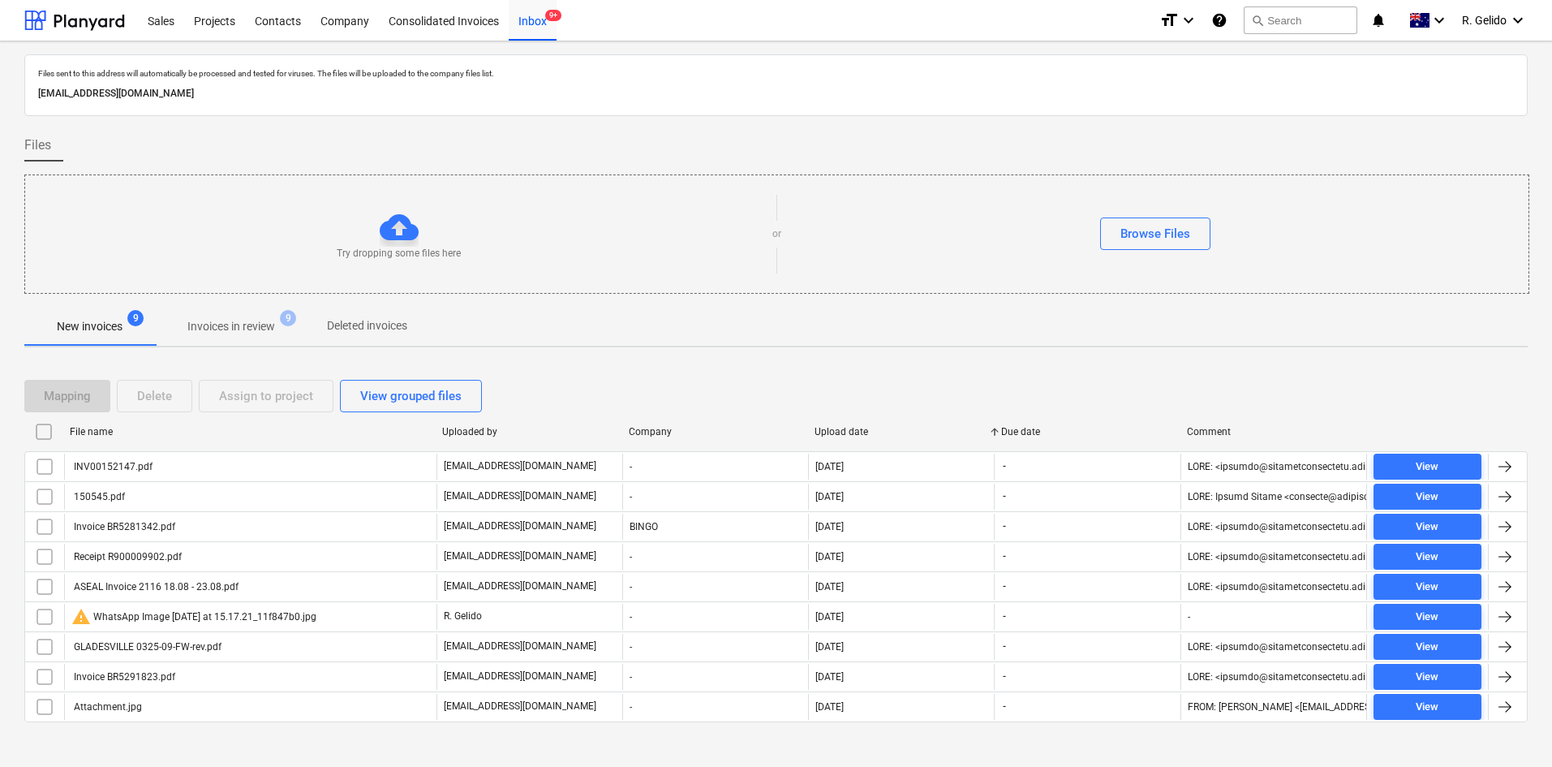
checkbox input "false"
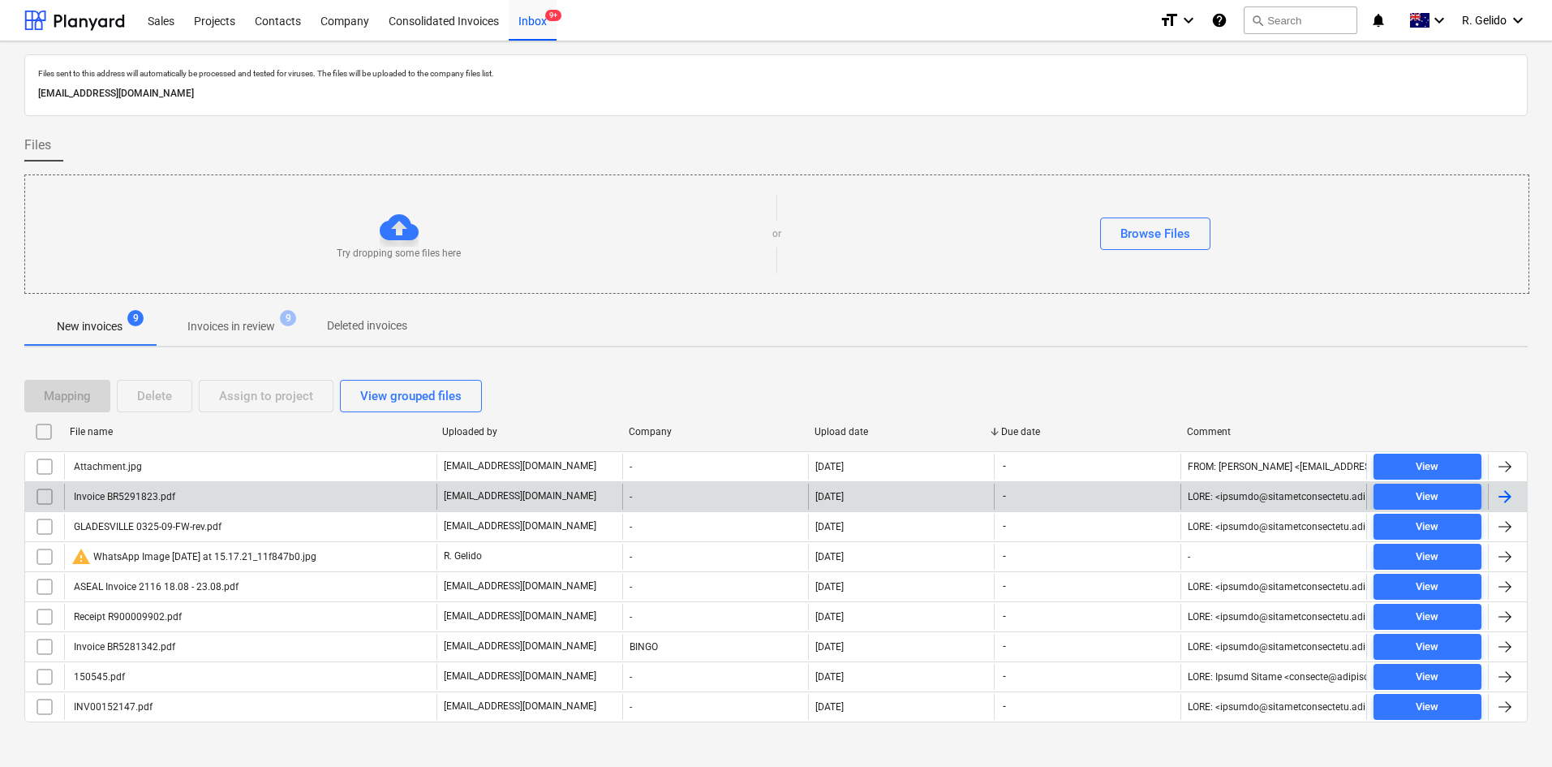
scroll to position [14, 0]
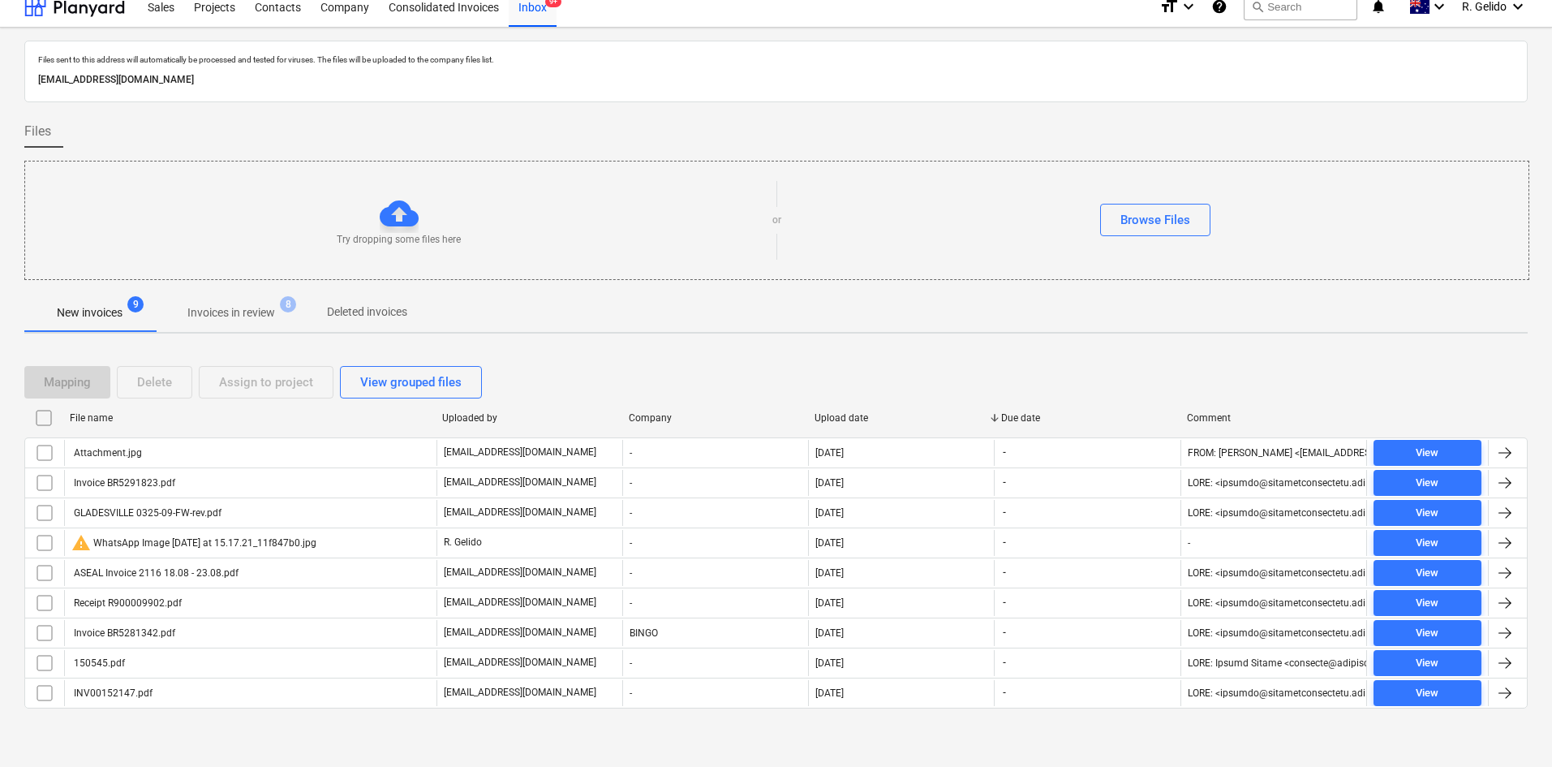
click at [1489, 112] on div at bounding box center [776, 108] width 1504 height 13
